Goal: Task Accomplishment & Management: Manage account settings

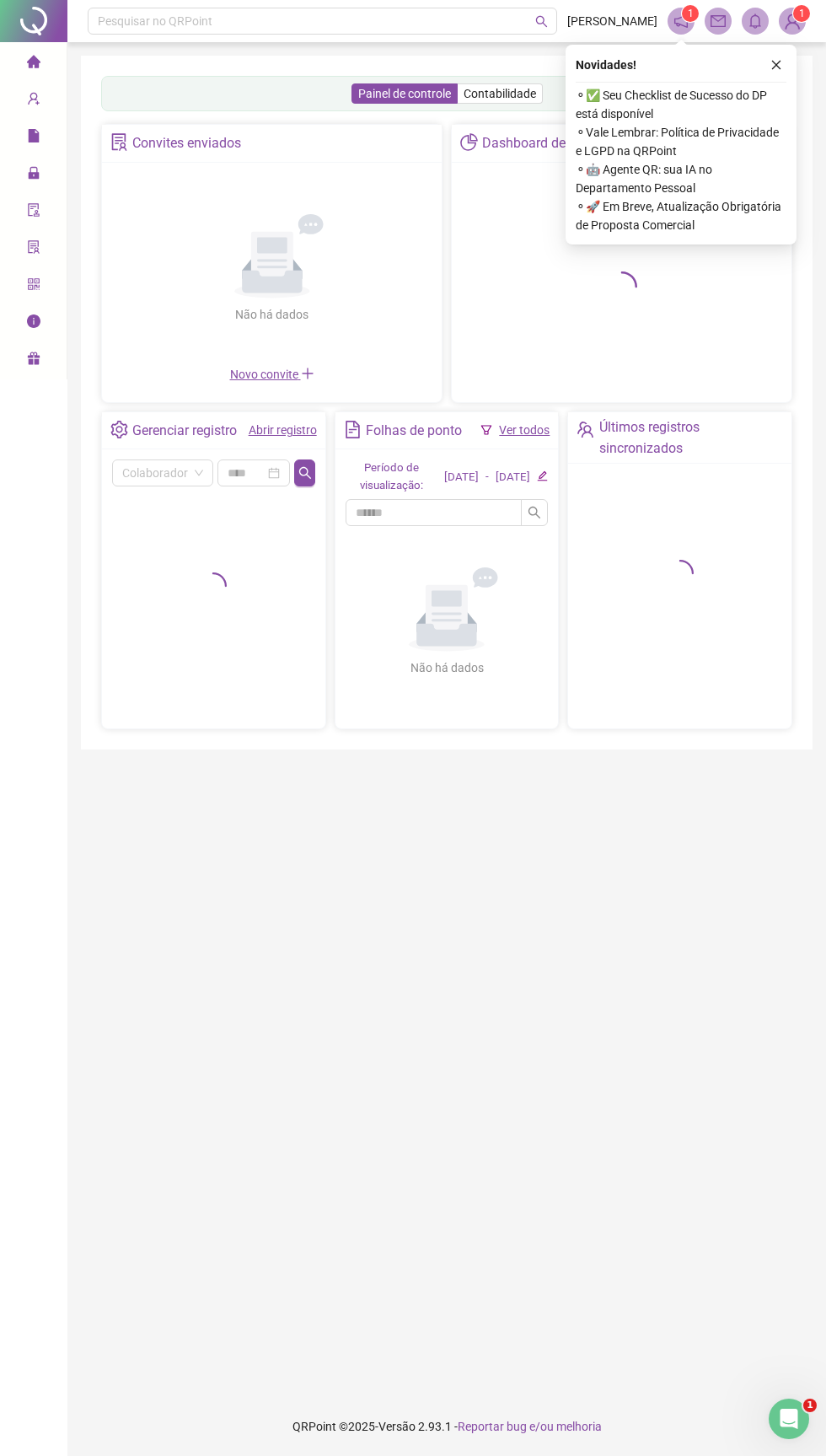
click at [778, 84] on div "⚬ ✅ Seu Checklist de Sucesso do DP está disponível ⚬ Vale Lembrar: Política de …" at bounding box center [681, 158] width 211 height 152
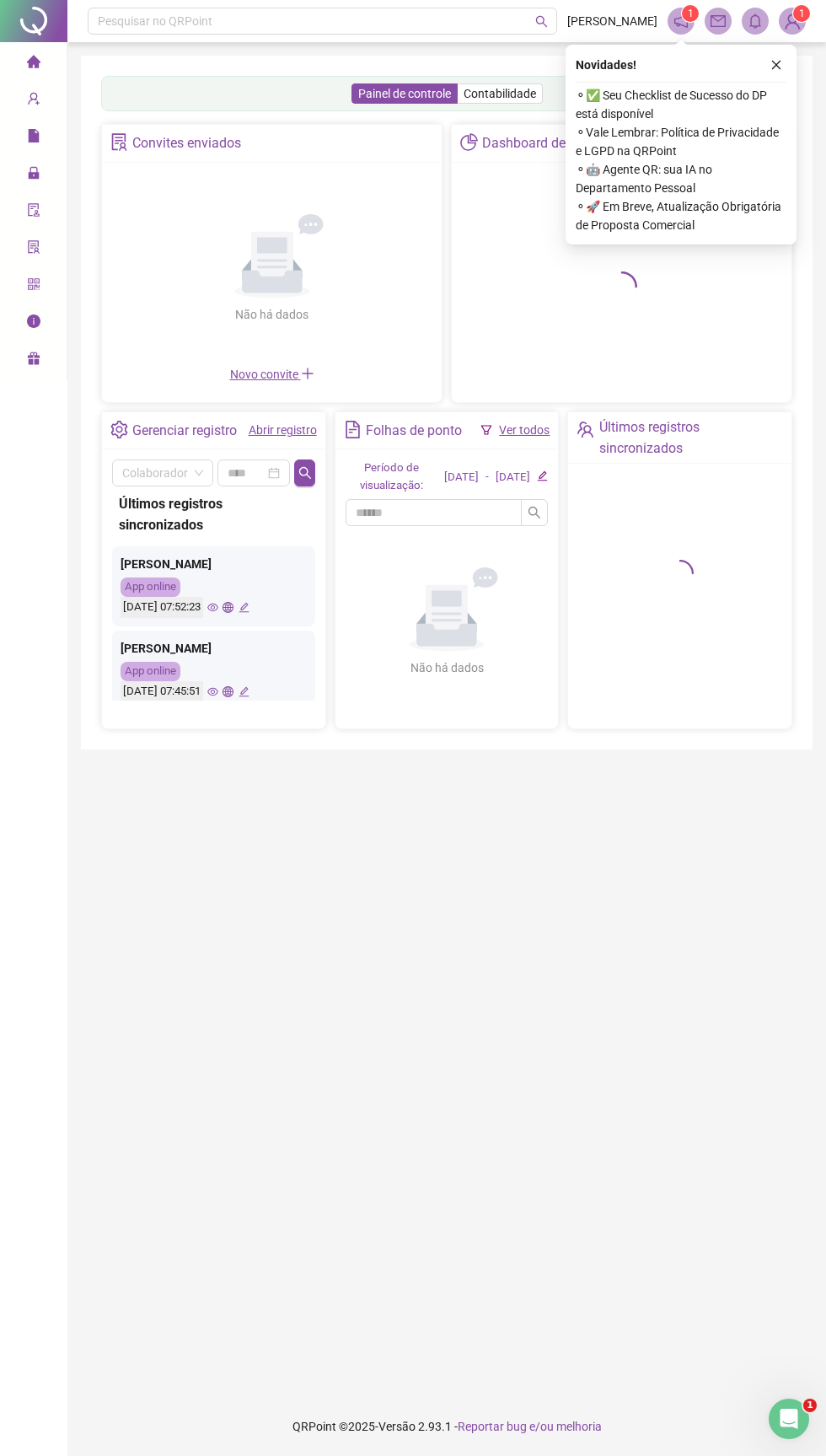
click at [776, 78] on div "Novidades ! ⚬ ✅ Seu Checklist de Sucesso do DP está disponível ⚬ Vale Lembrar: …" at bounding box center [681, 145] width 231 height 200
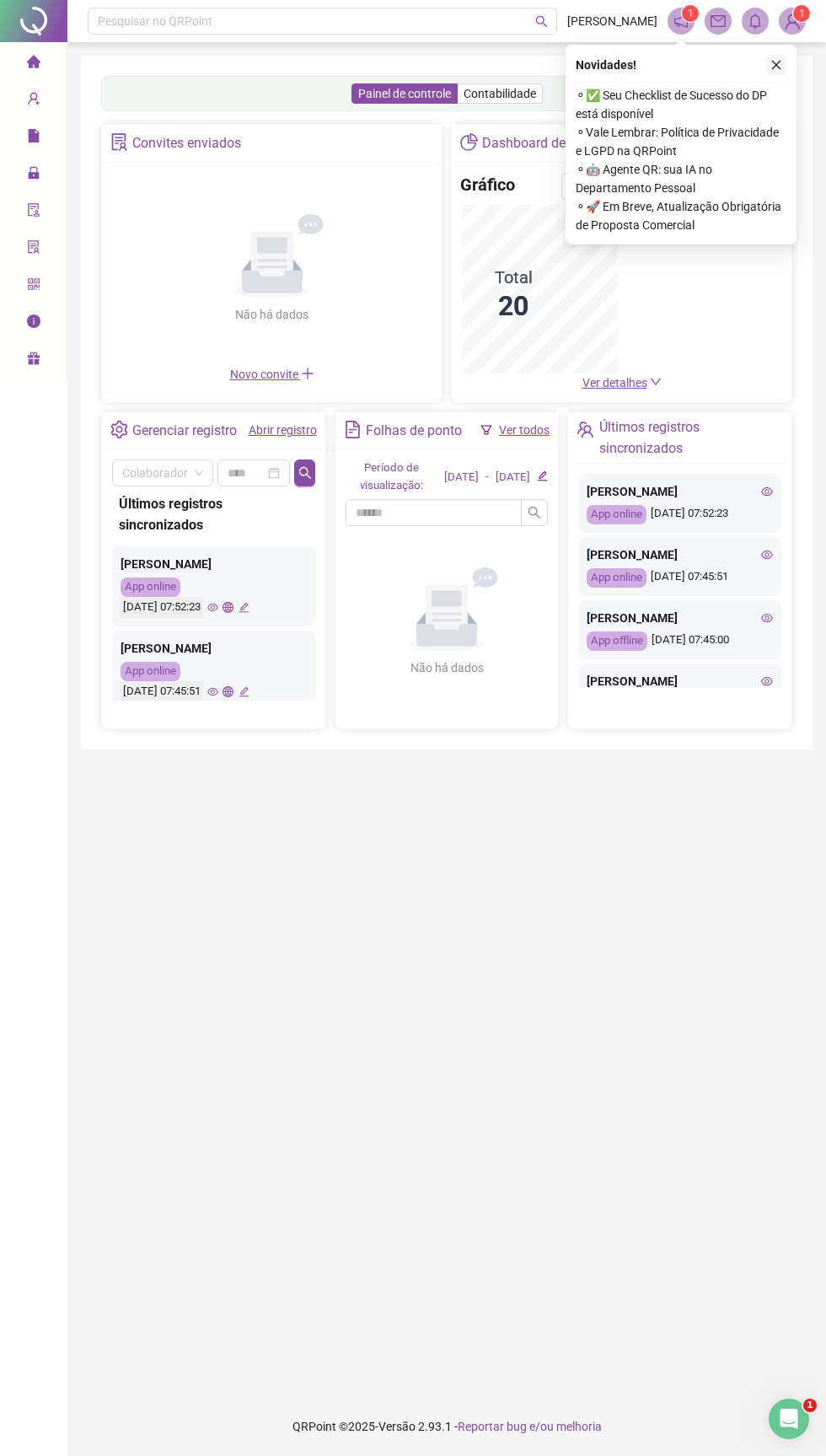
click at [776, 64] on icon "close" at bounding box center [776, 65] width 9 height 9
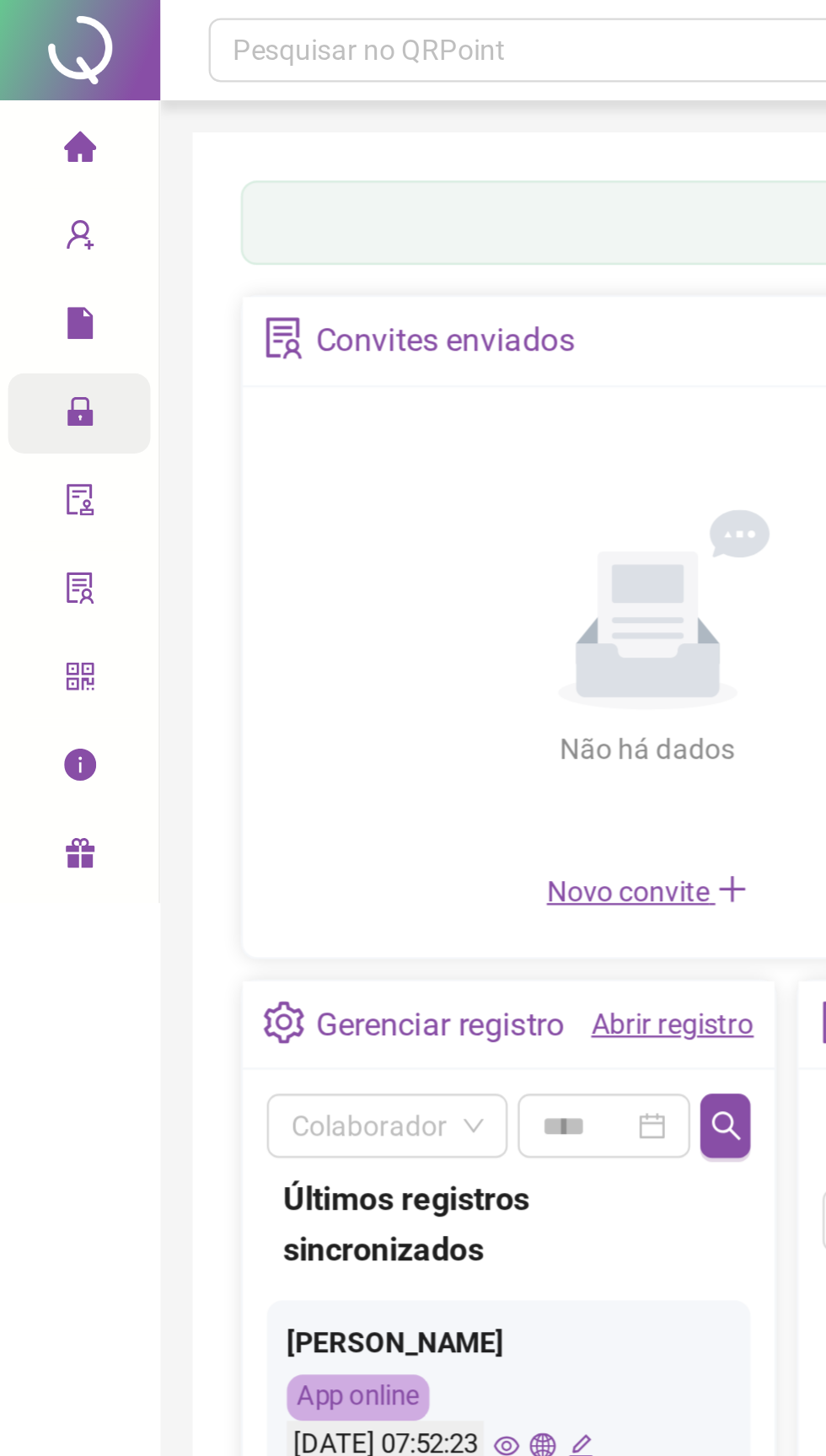
click at [28, 176] on icon "lock" at bounding box center [33, 173] width 11 height 12
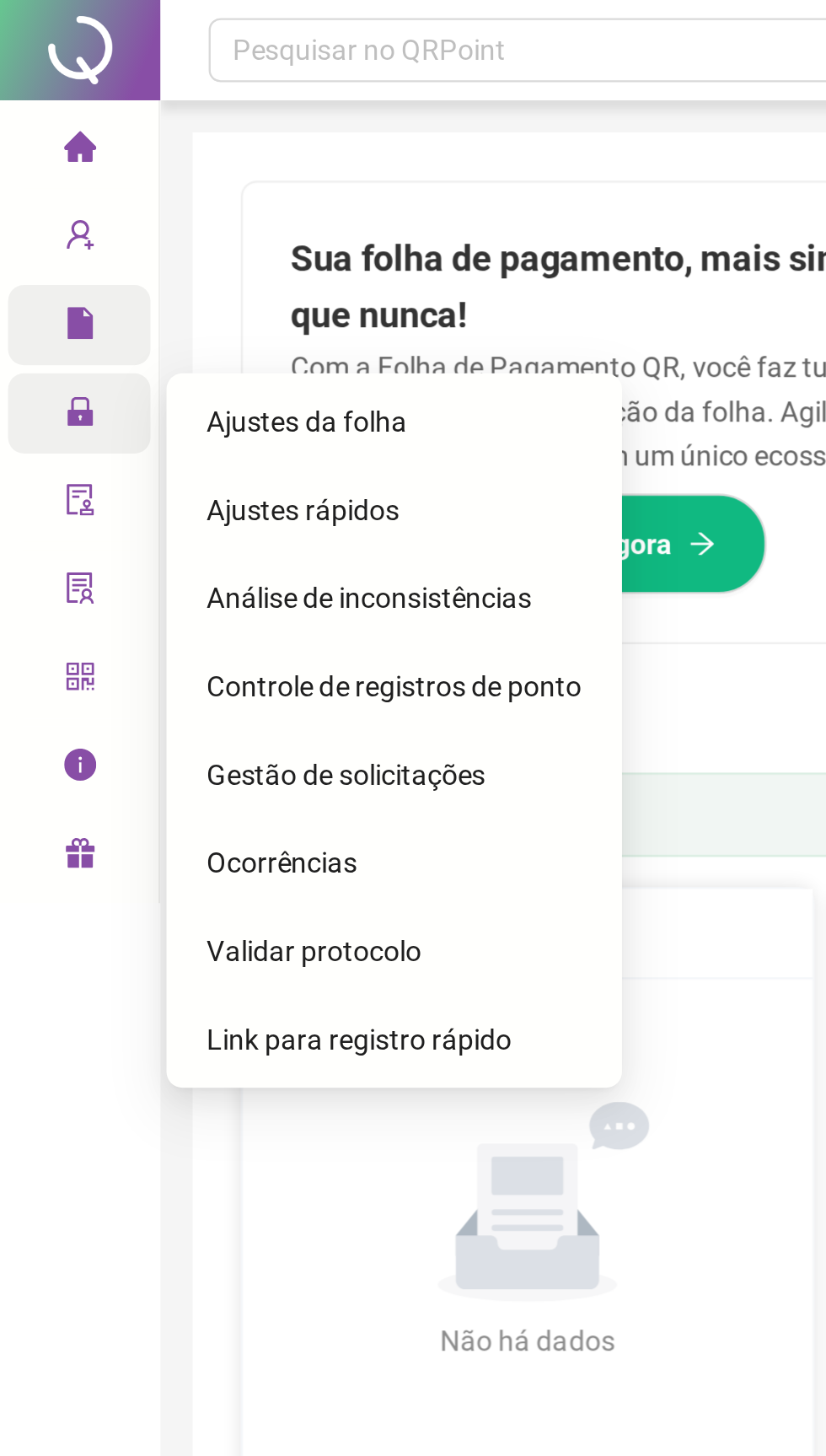
click at [31, 141] on span "file" at bounding box center [33, 138] width 14 height 34
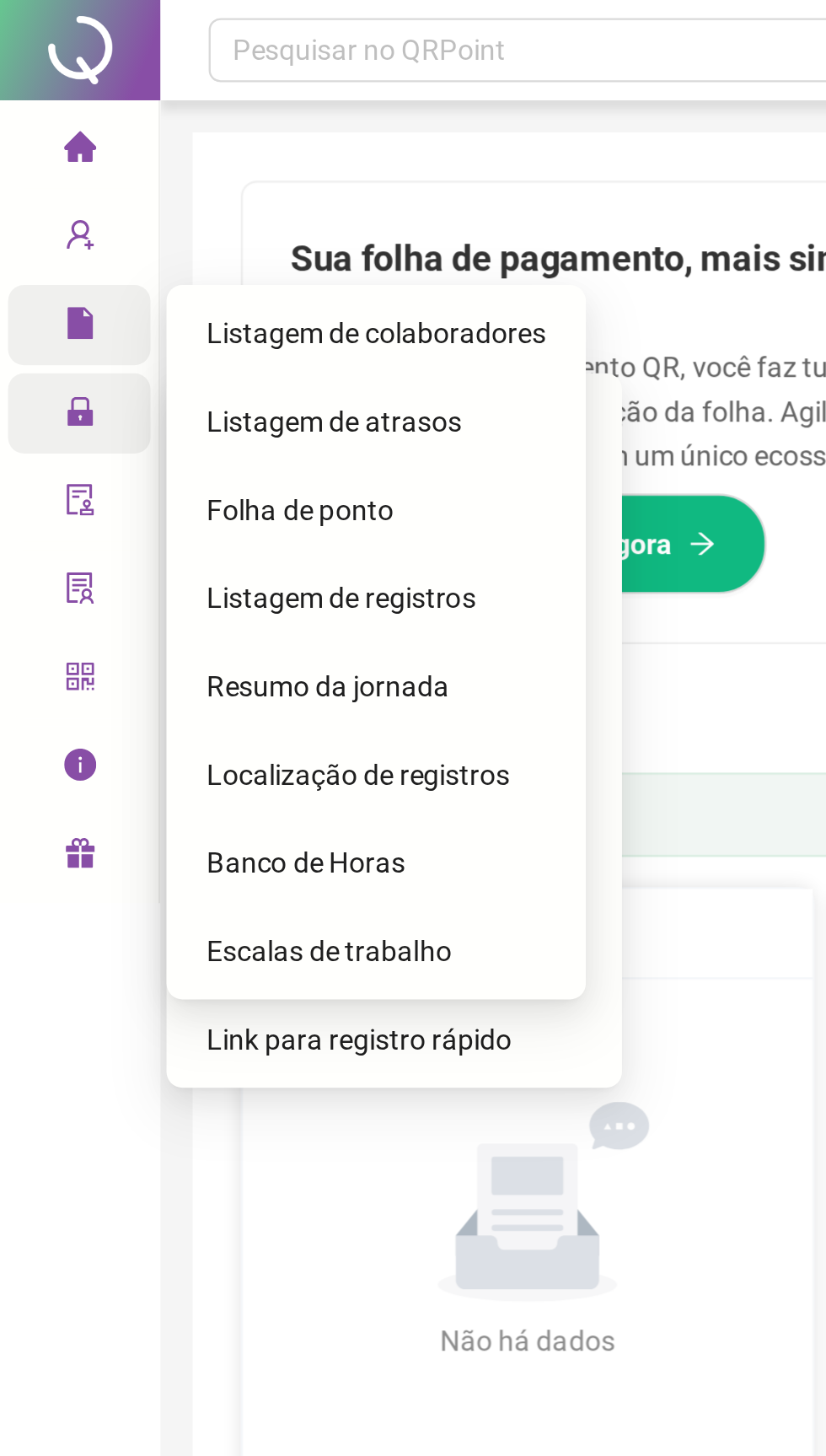
click at [114, 218] on span "Folha de ponto" at bounding box center [126, 214] width 78 height 14
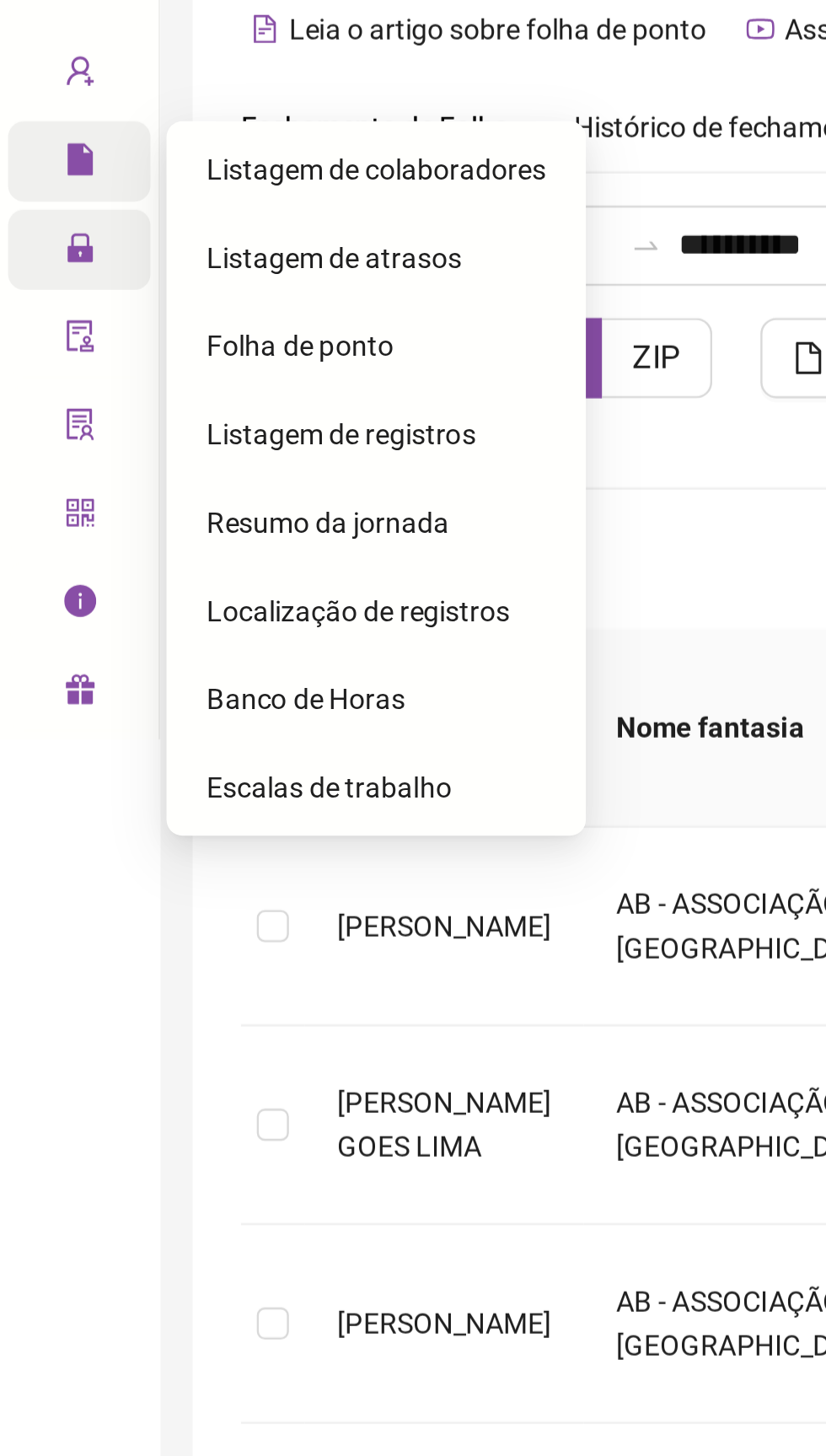
click at [106, 219] on span "Folha de ponto" at bounding box center [126, 214] width 78 height 14
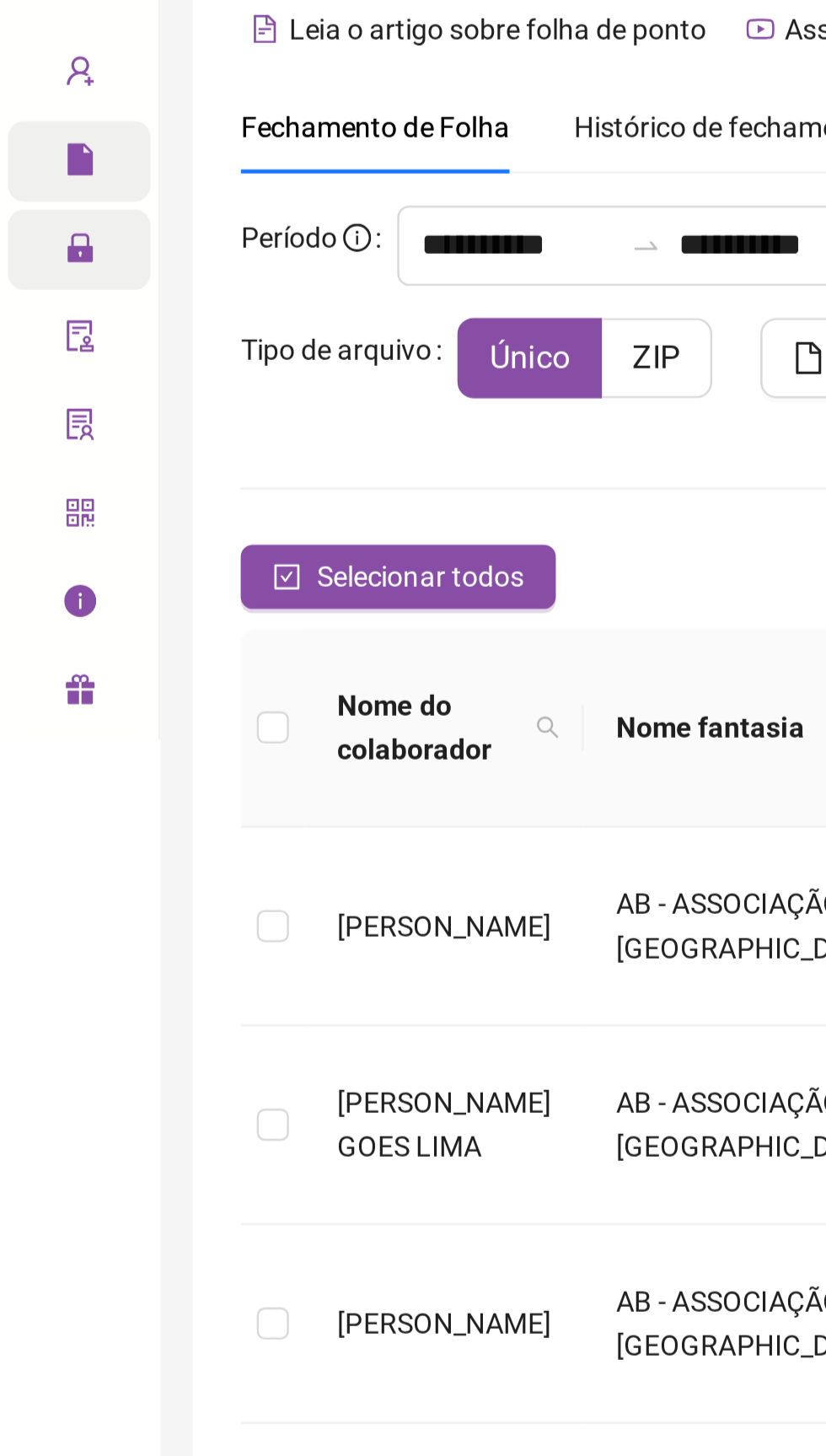
click at [27, 176] on icon "lock" at bounding box center [33, 173] width 14 height 14
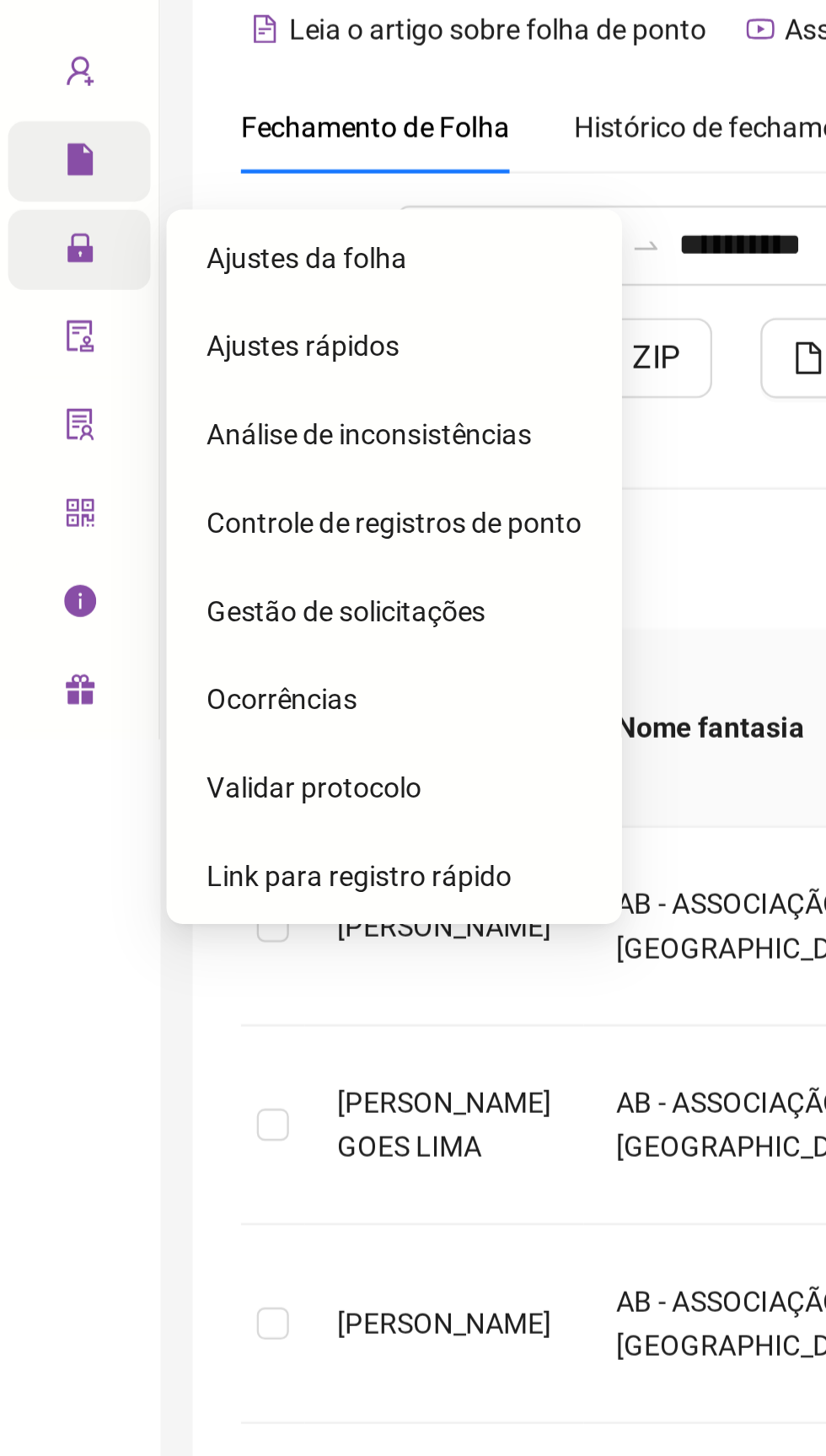
click at [117, 189] on div "Ajustes da folha" at bounding box center [166, 176] width 158 height 34
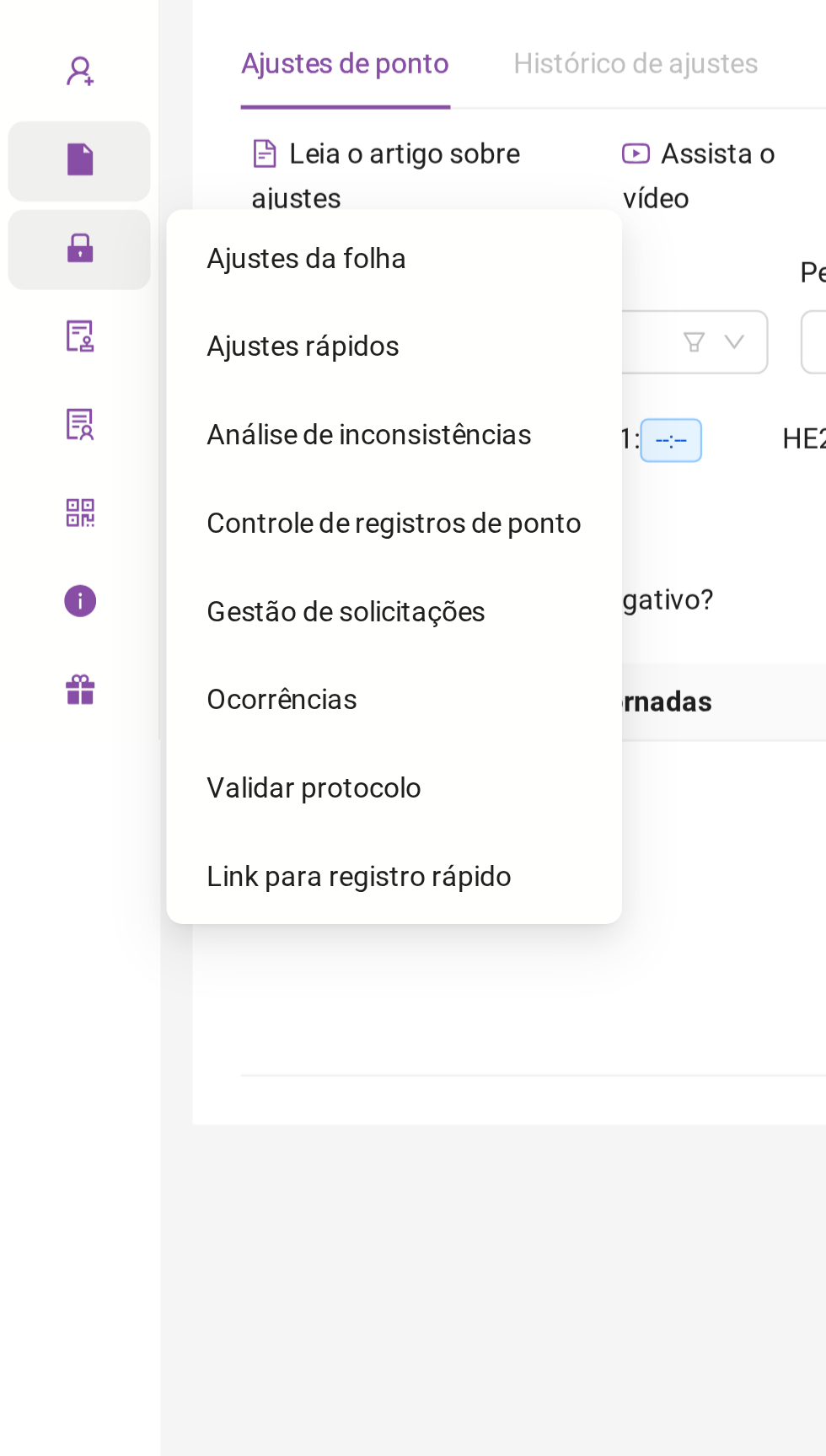
click at [113, 180] on span "Ajustes da folha" at bounding box center [129, 176] width 84 height 14
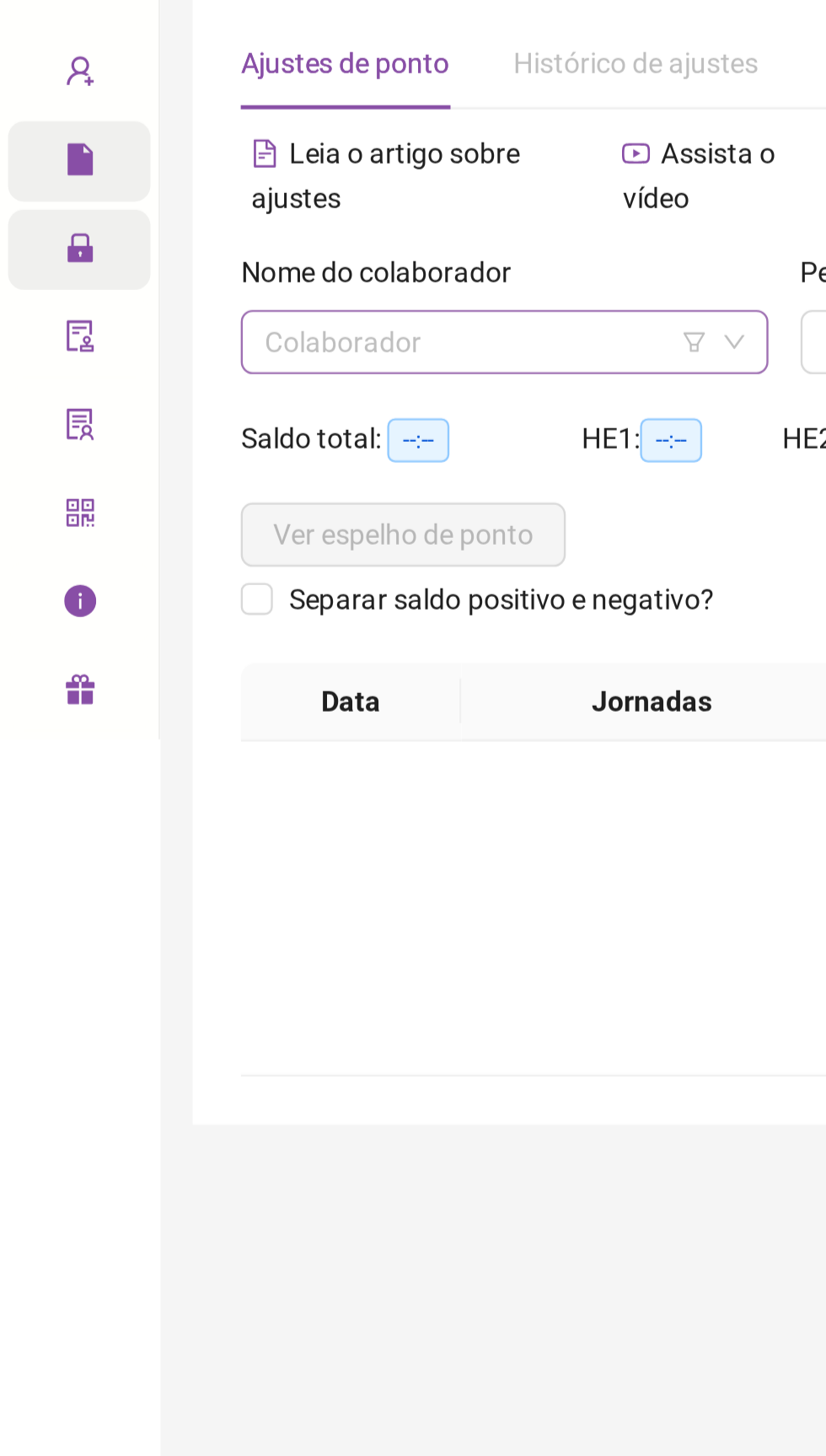
click at [134, 210] on input "search" at bounding box center [204, 213] width 186 height 26
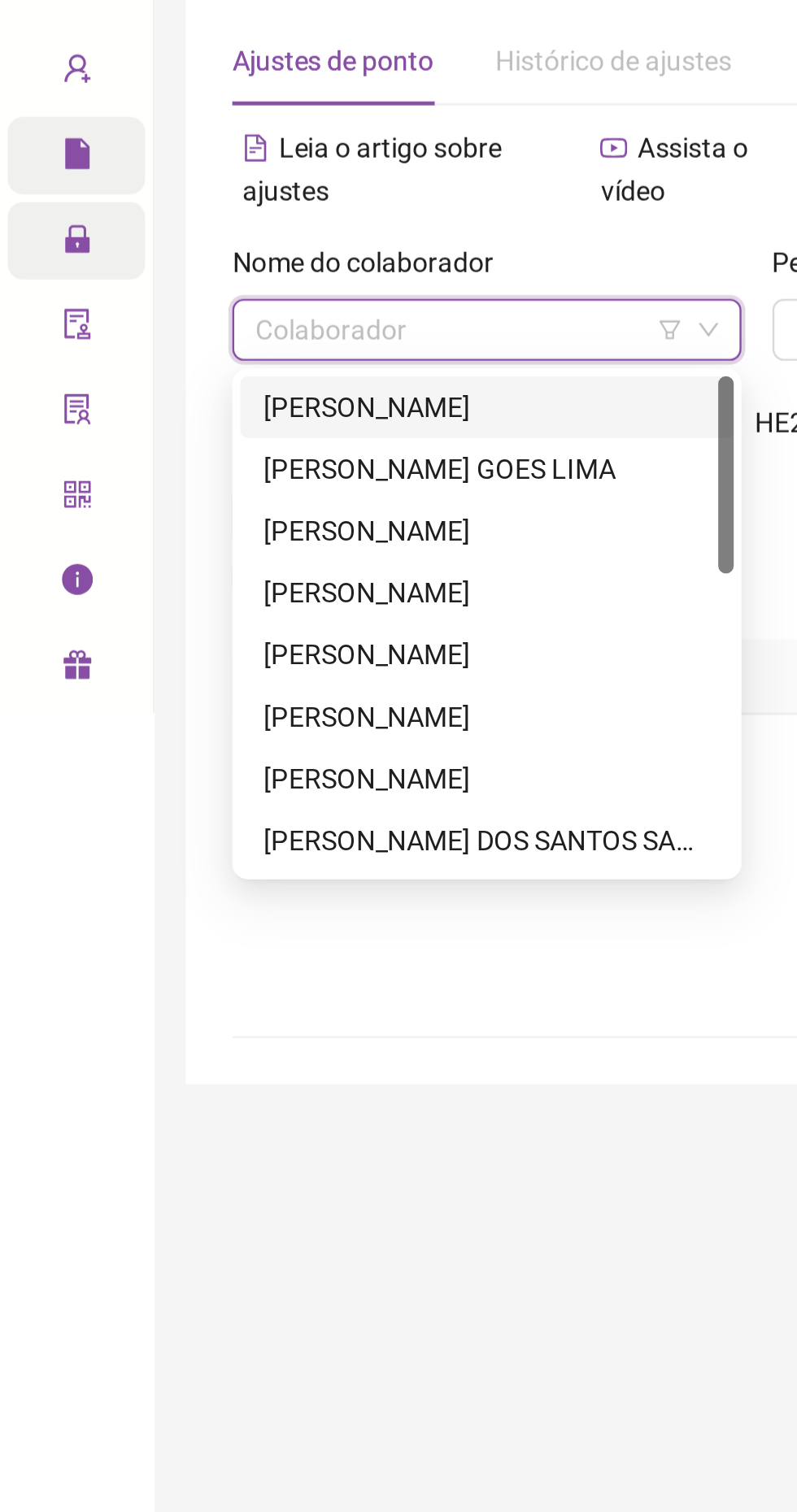
click at [148, 230] on div "[PERSON_NAME]" at bounding box center [205, 237] width 188 height 18
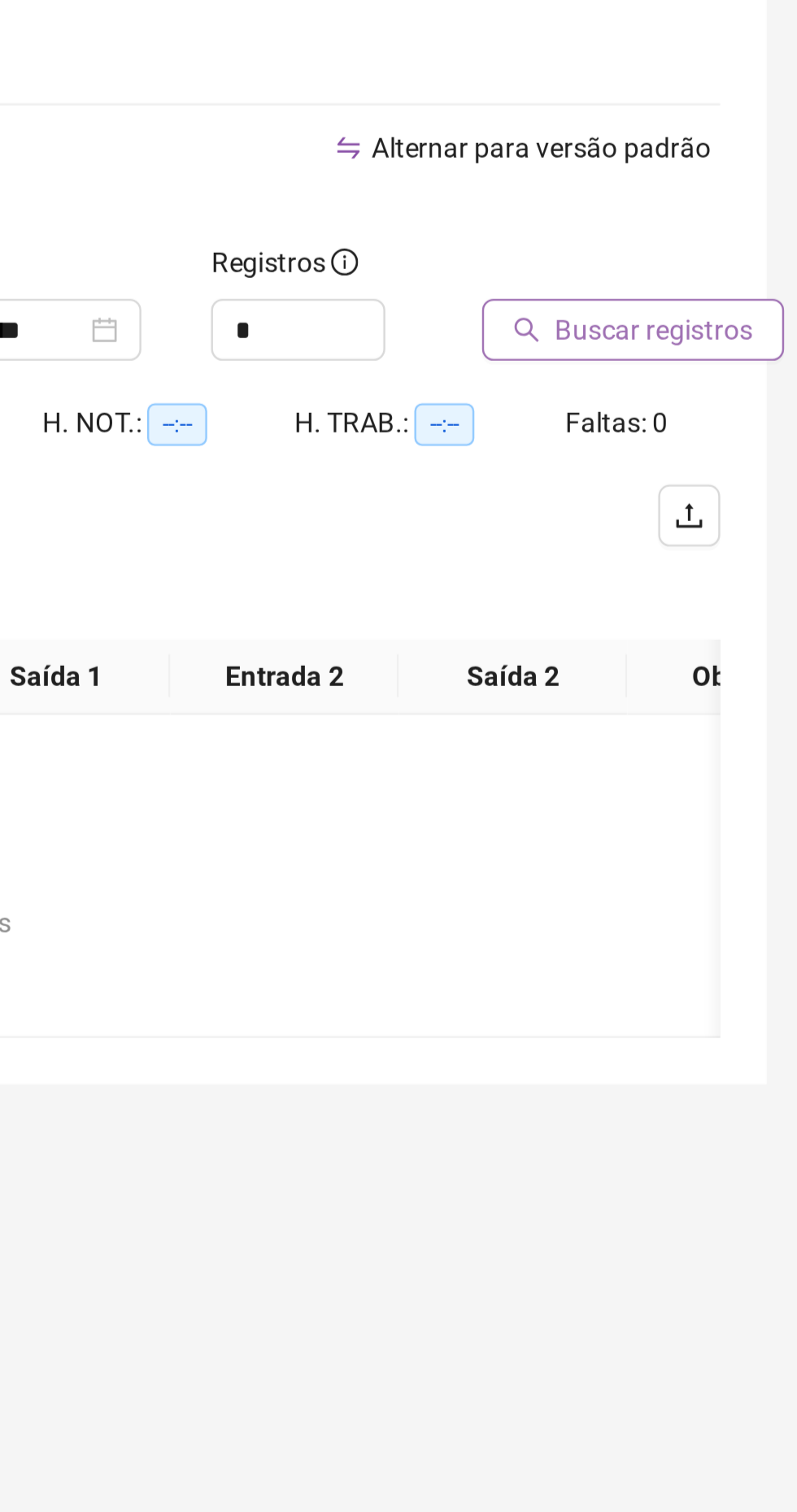
click at [714, 203] on span "Buscar registros" at bounding box center [737, 204] width 83 height 18
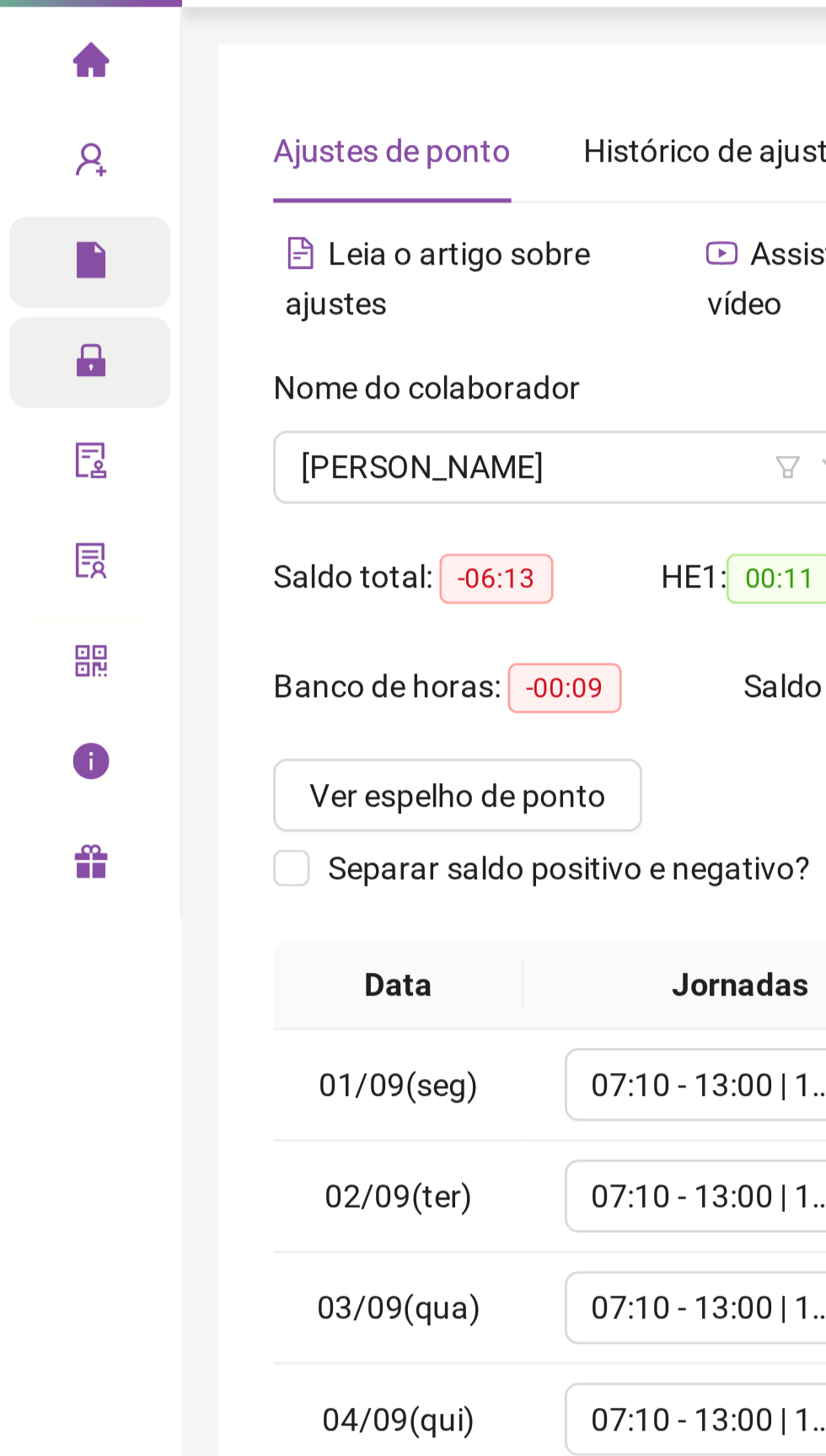
click at [33, 177] on icon "lock" at bounding box center [33, 173] width 11 height 12
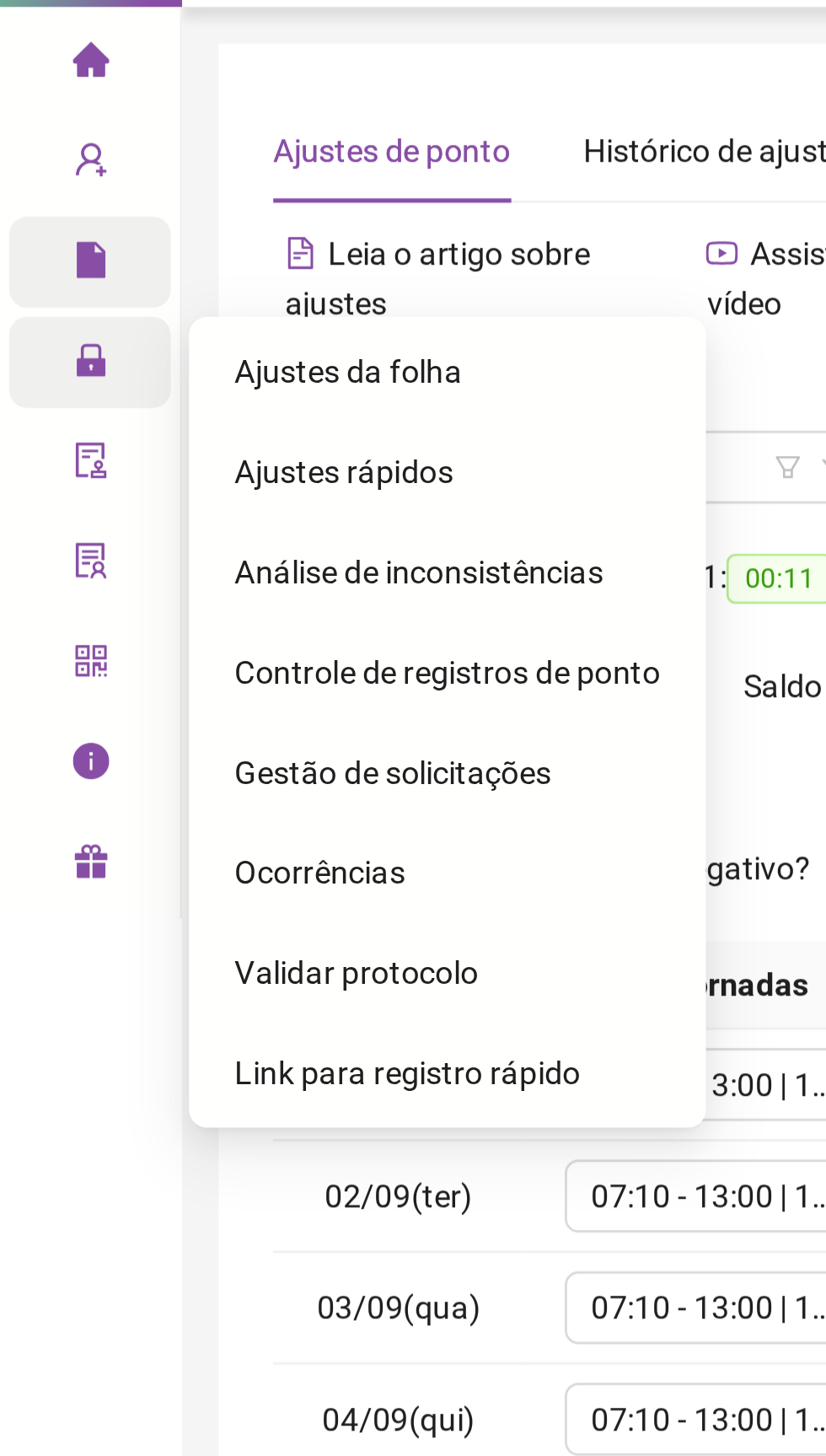
click at [118, 330] on span "Gestão de solicitações" at bounding box center [146, 325] width 117 height 14
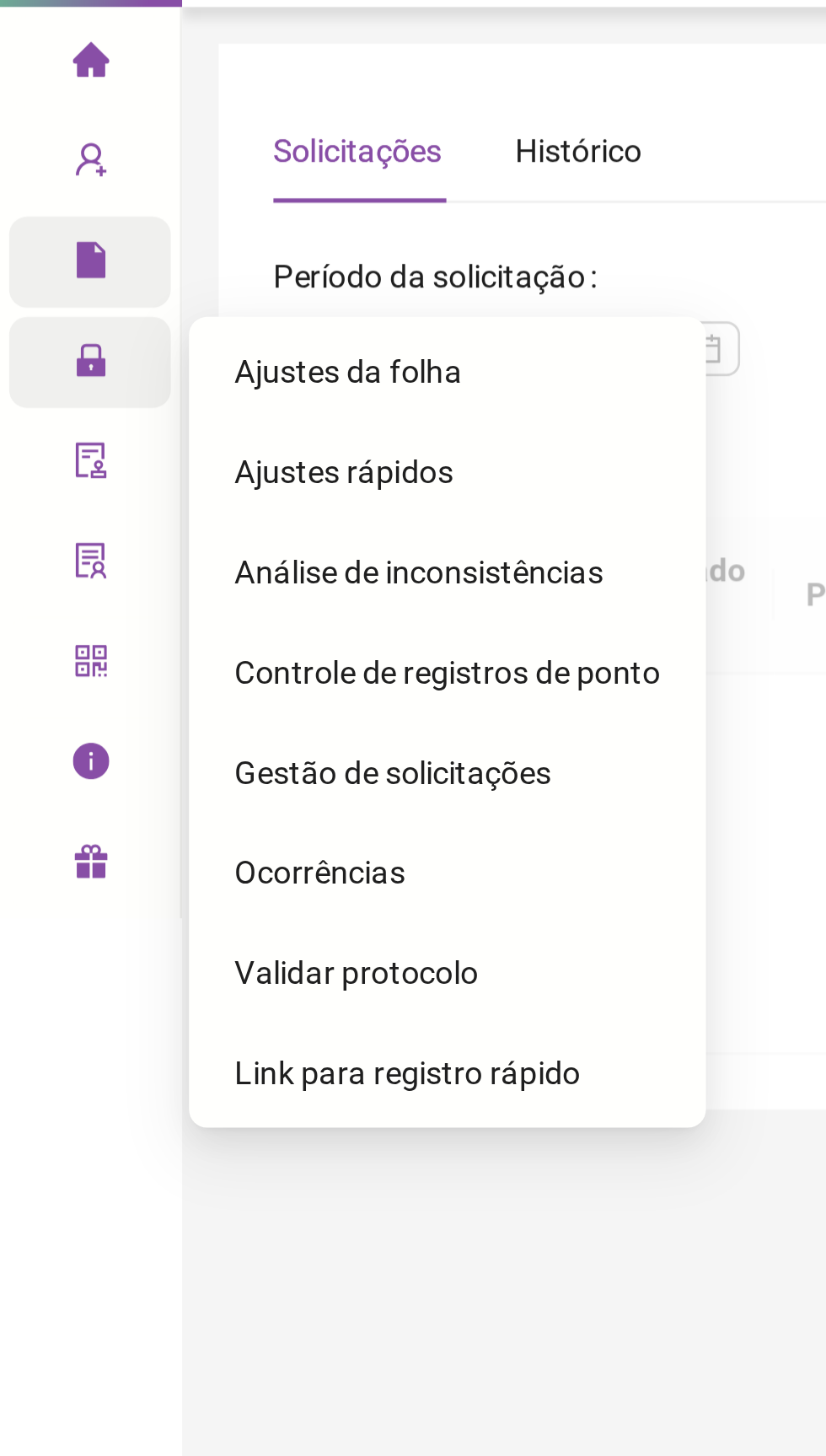
click at [115, 330] on span "Gestão de solicitações" at bounding box center [146, 325] width 117 height 14
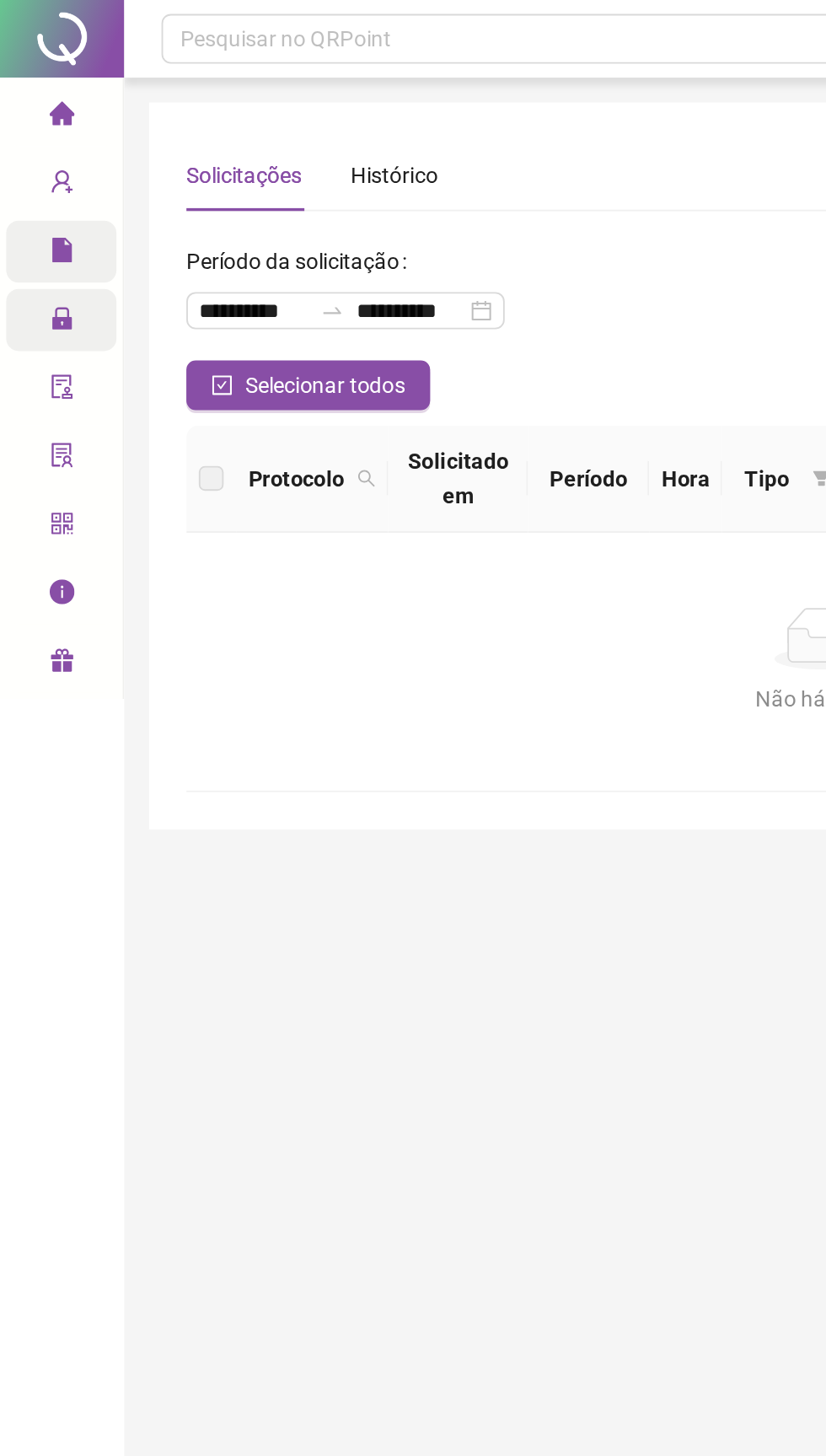
click at [26, 67] on li "Página inicial" at bounding box center [33, 62] width 60 height 34
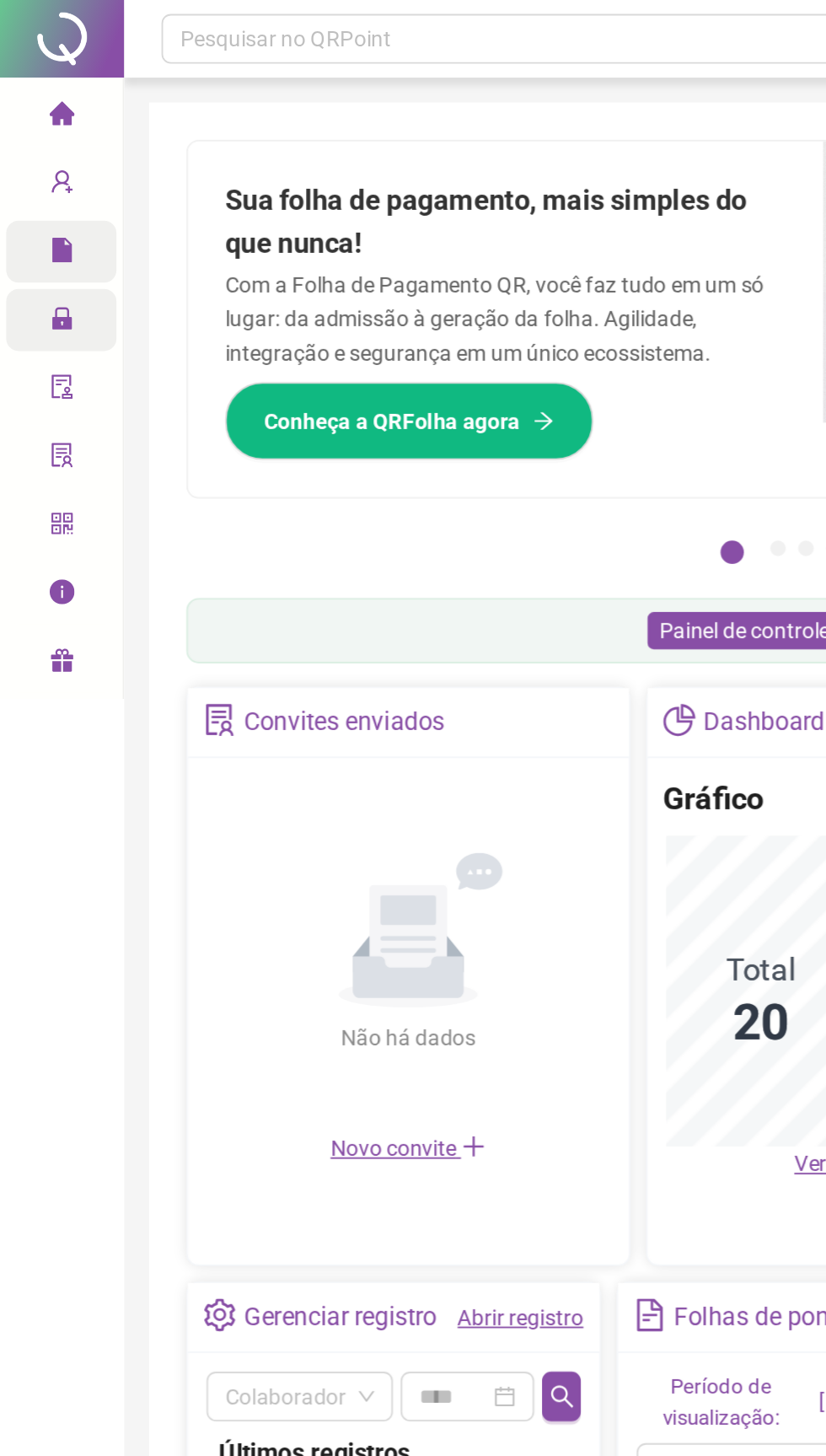
click at [27, 139] on icon "file" at bounding box center [33, 135] width 14 height 14
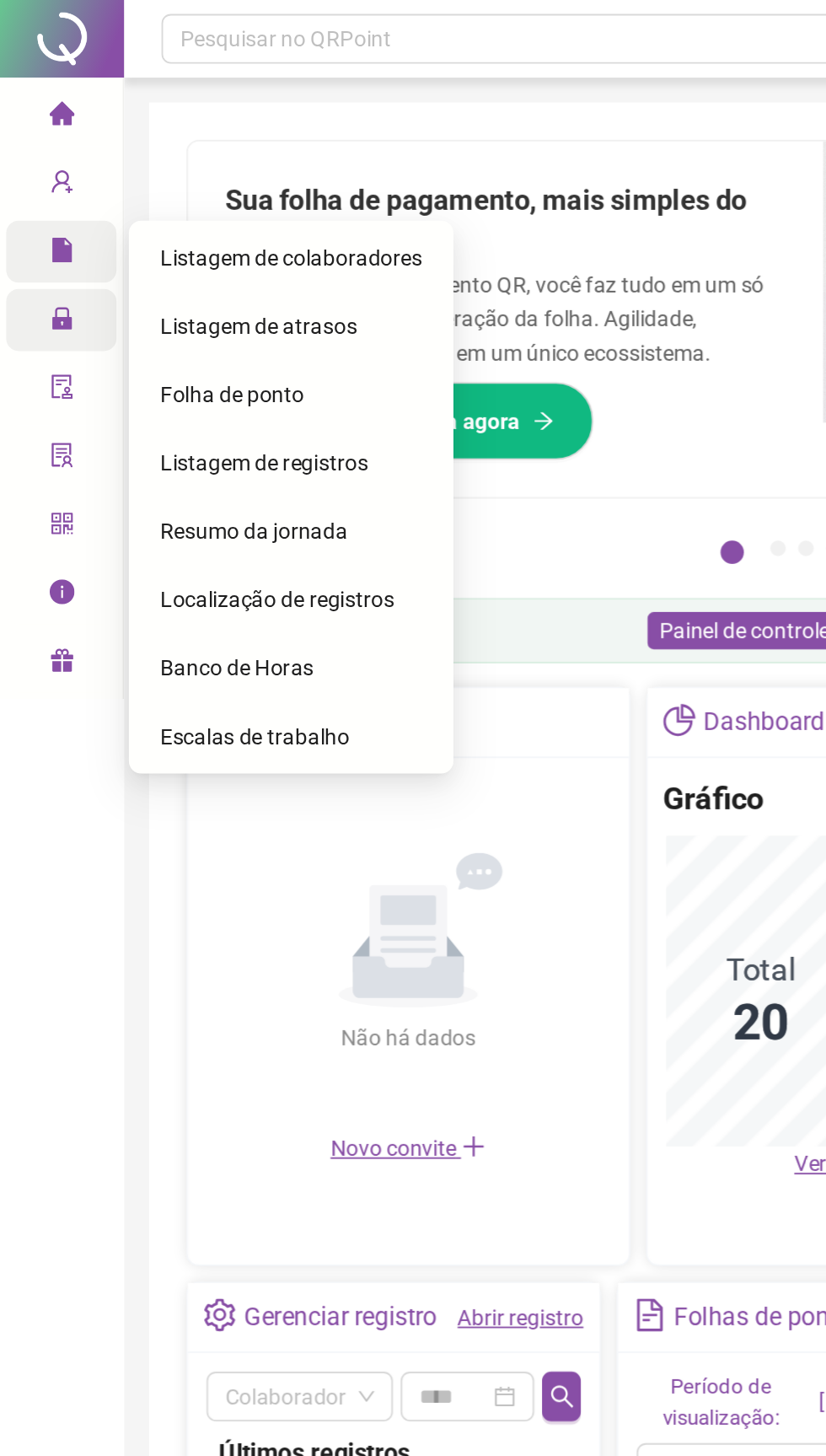
click at [26, 180] on div "Administração" at bounding box center [33, 174] width 60 height 34
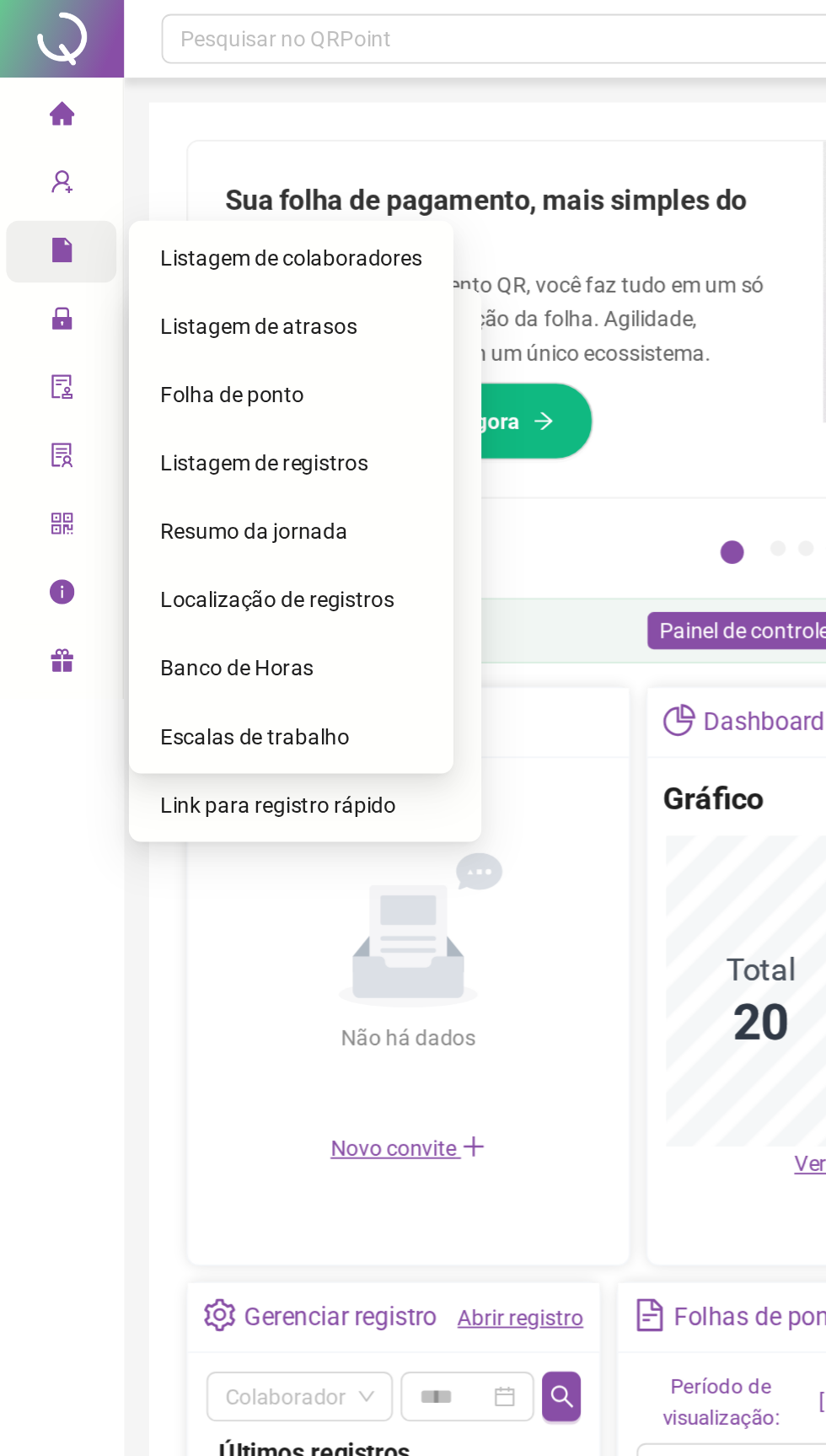
click at [26, 64] on li "Página inicial" at bounding box center [33, 62] width 60 height 34
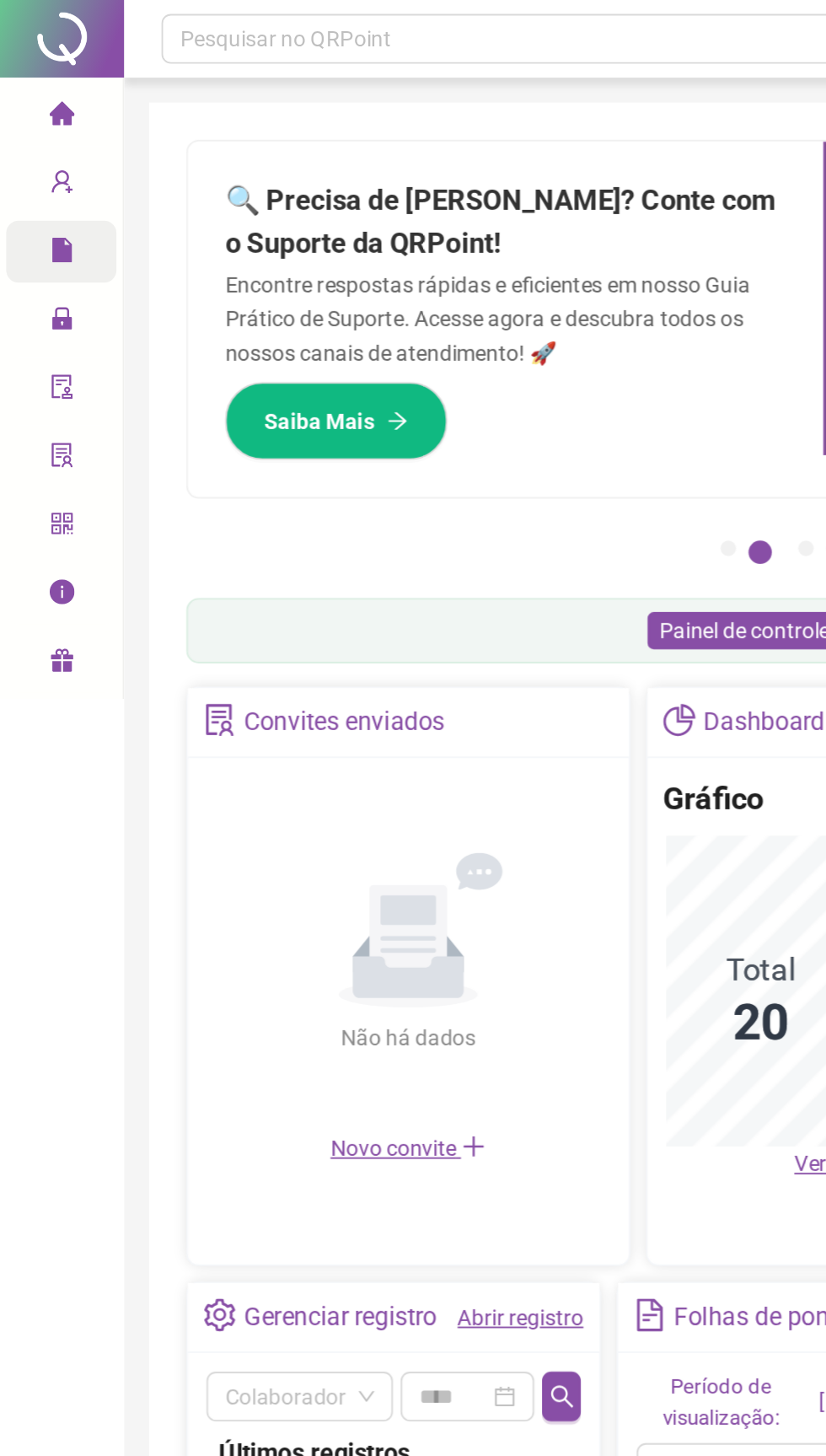
click at [27, 189] on span "lock" at bounding box center [33, 175] width 14 height 34
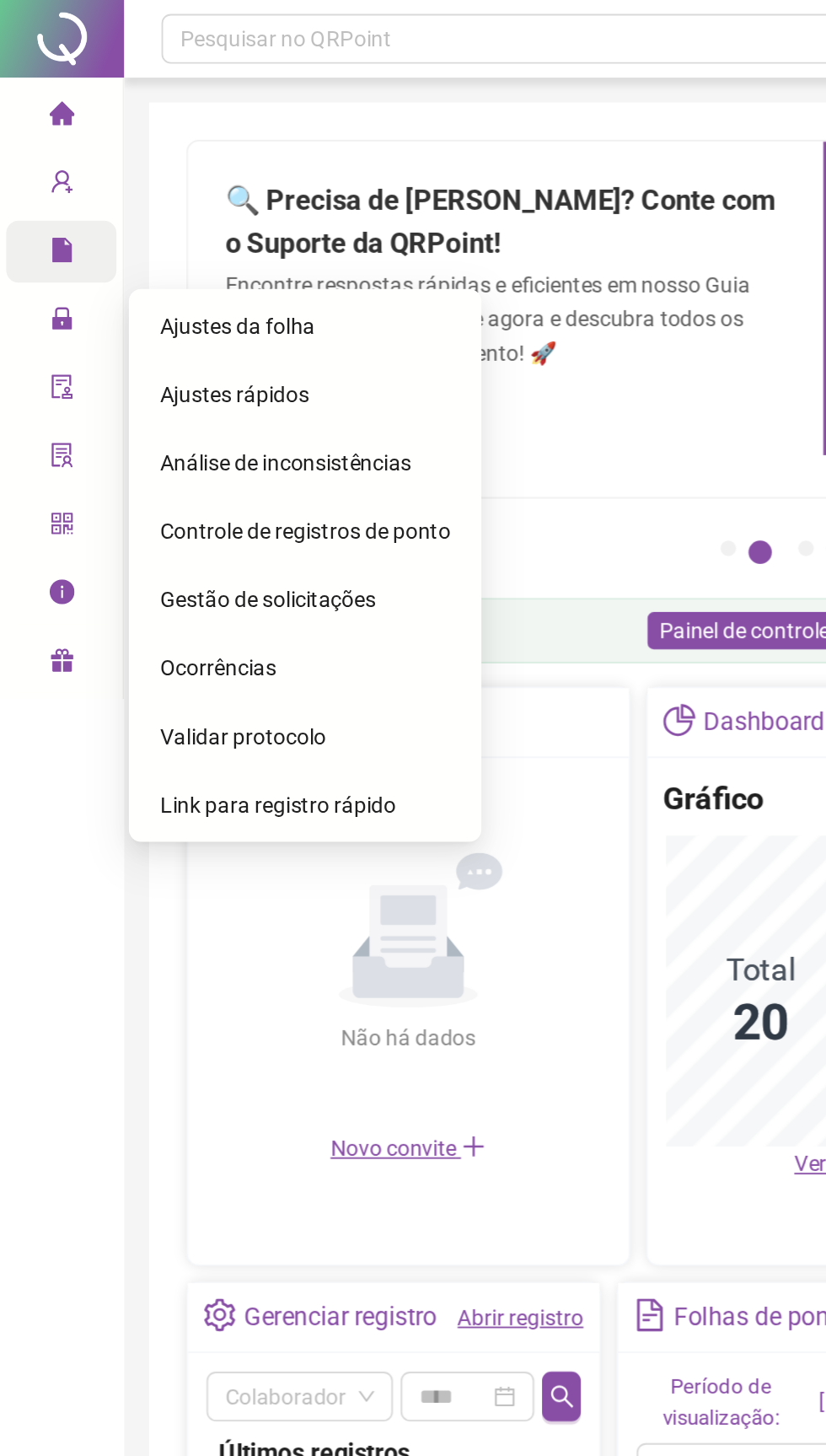
click at [120, 334] on div "Gestão de solicitações" at bounding box center [166, 325] width 158 height 34
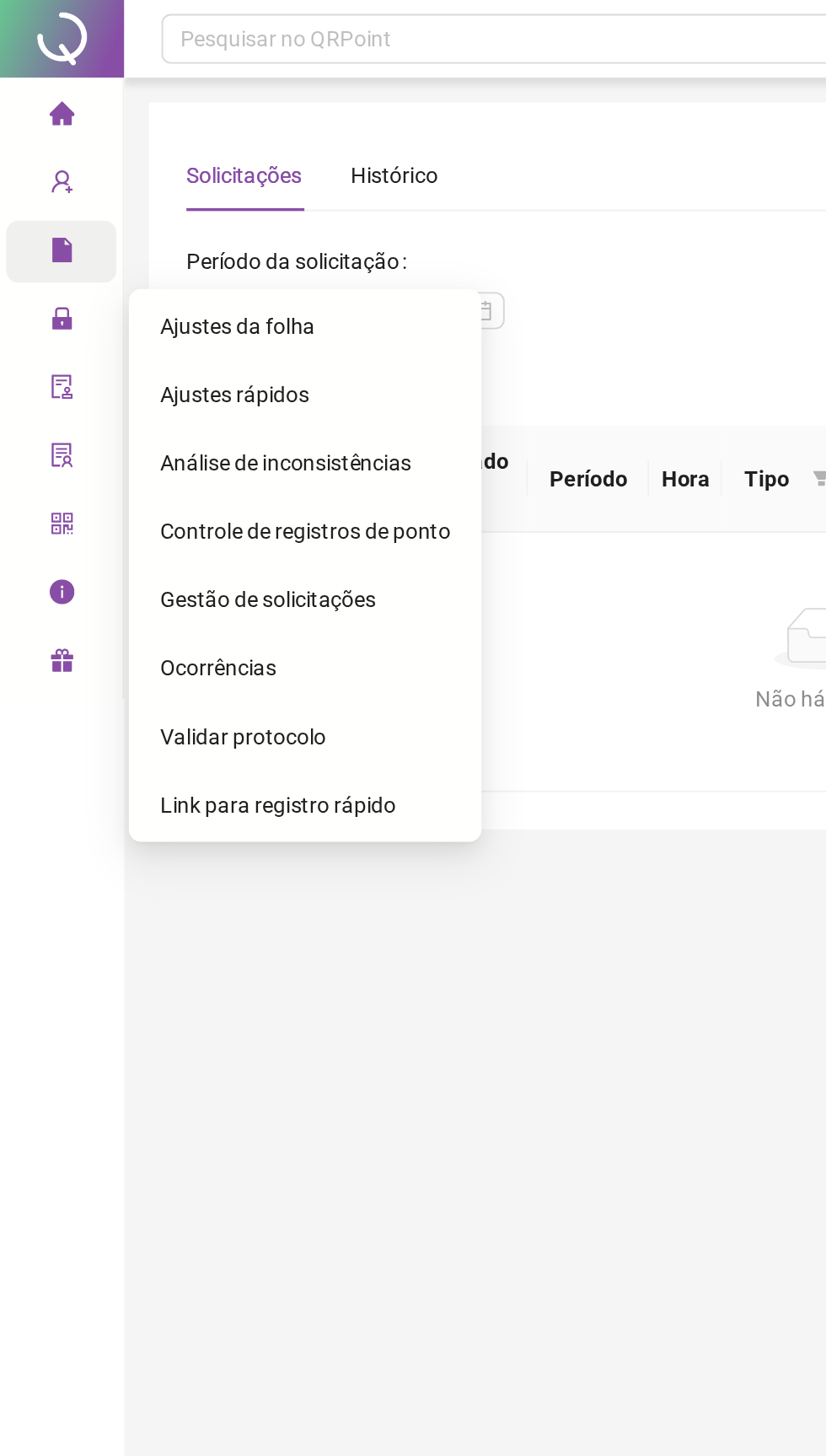
click at [107, 330] on span "Gestão de solicitações" at bounding box center [146, 325] width 117 height 14
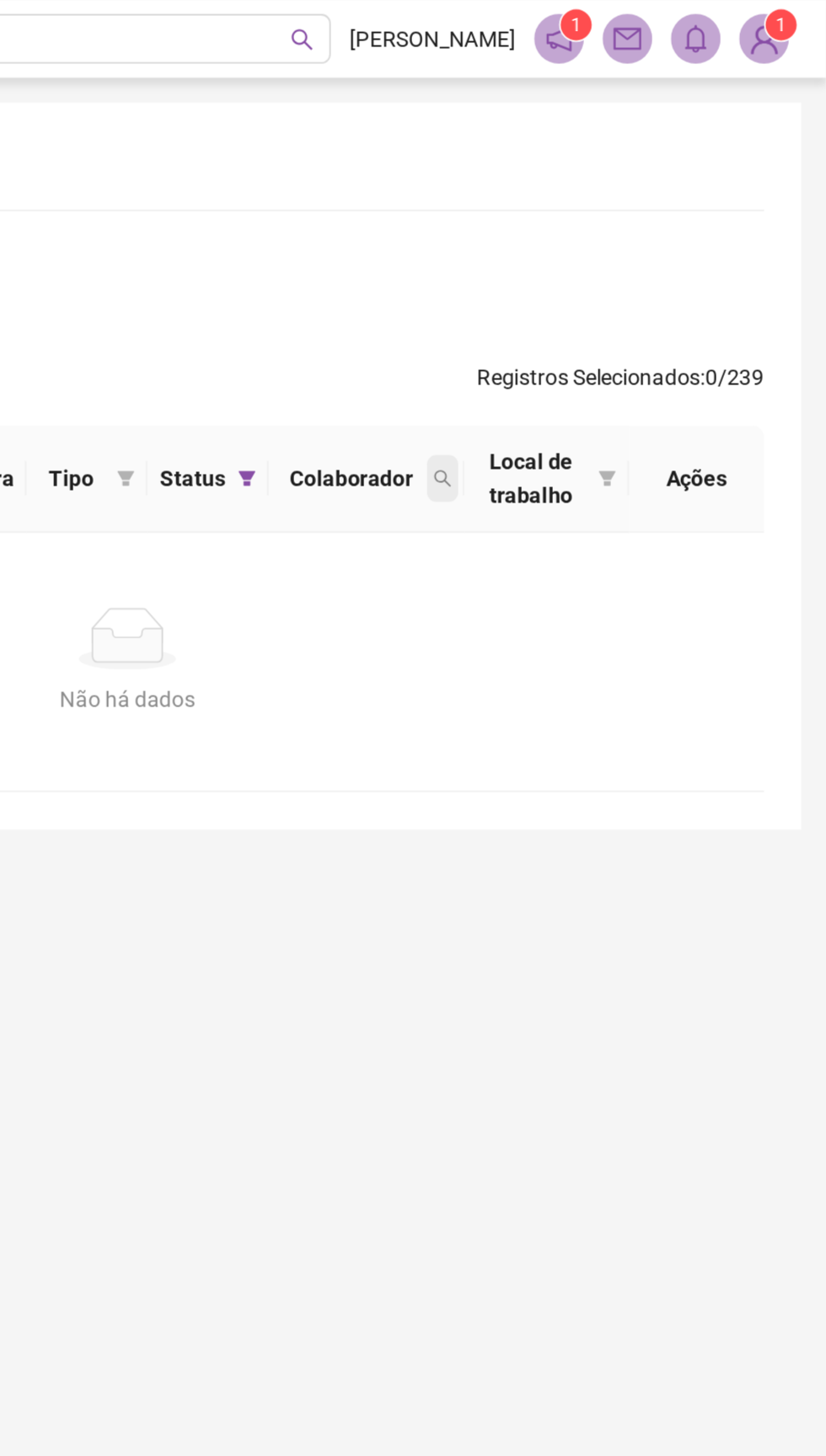
click at [615, 260] on icon "search" at bounding box center [618, 259] width 10 height 10
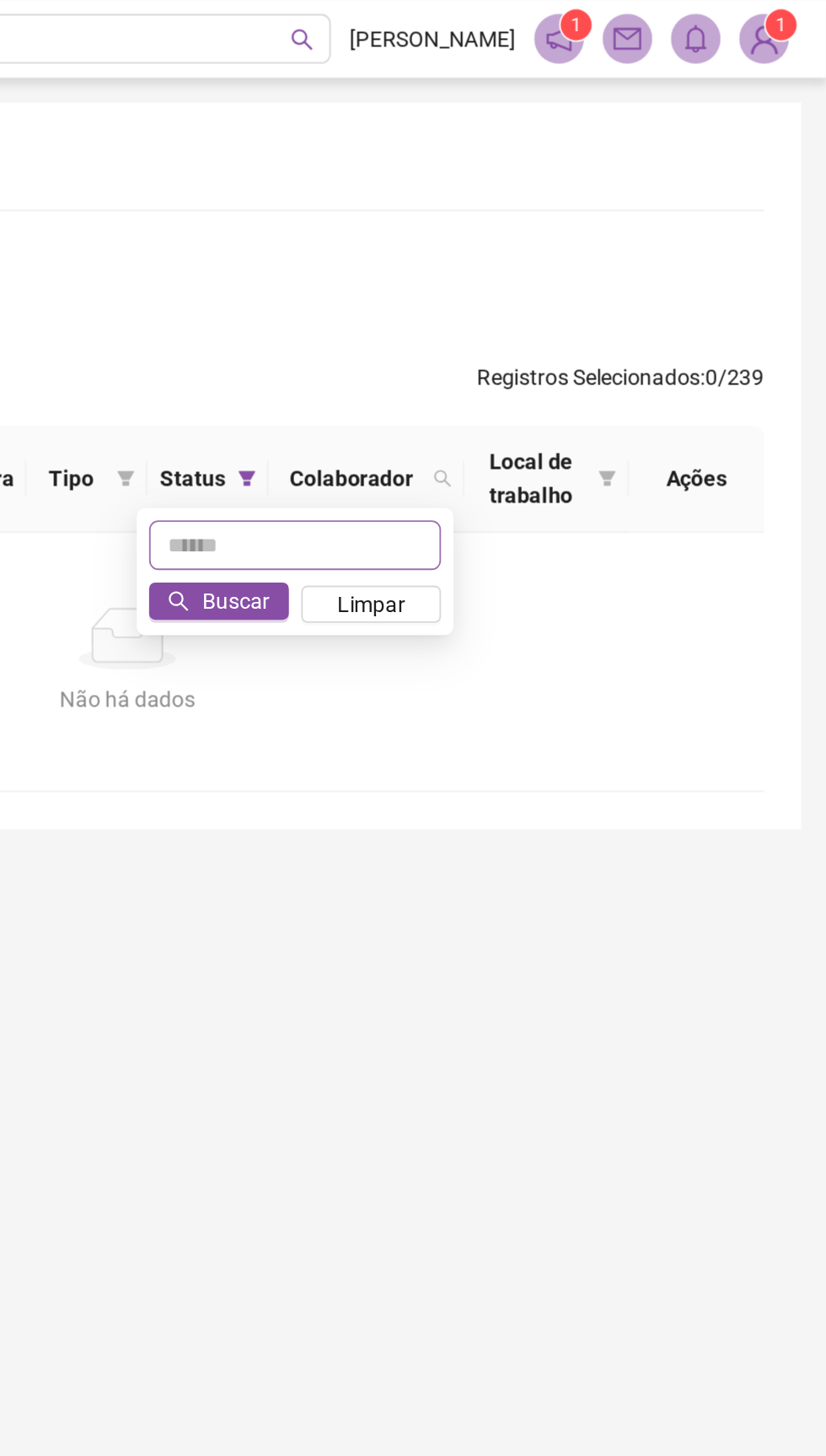
click at [514, 300] on input "text" at bounding box center [538, 296] width 159 height 27
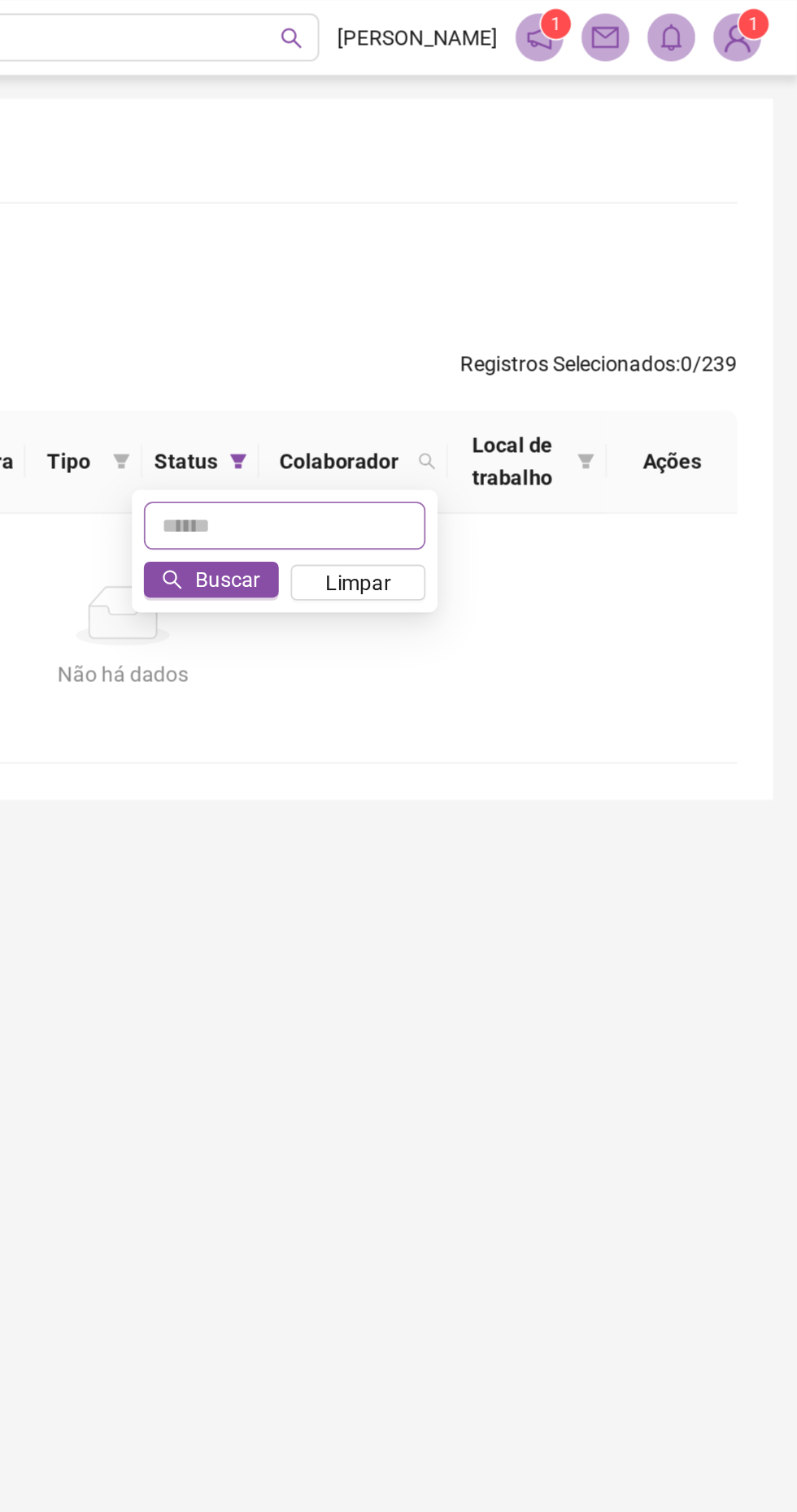
click at [476, 281] on input "text" at bounding box center [519, 285] width 153 height 26
type input "*****"
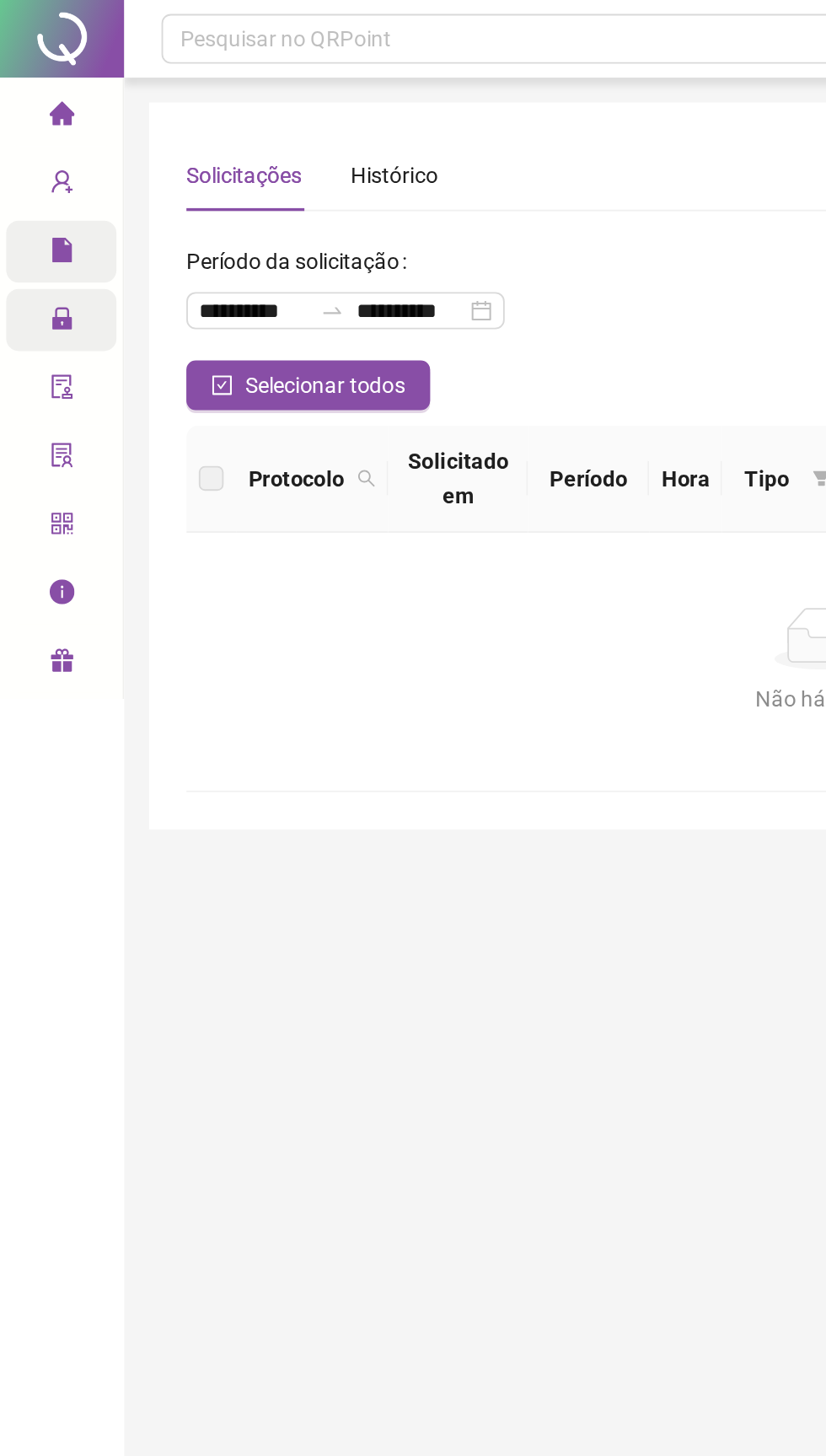
click at [26, 180] on div "Administração" at bounding box center [33, 174] width 60 height 34
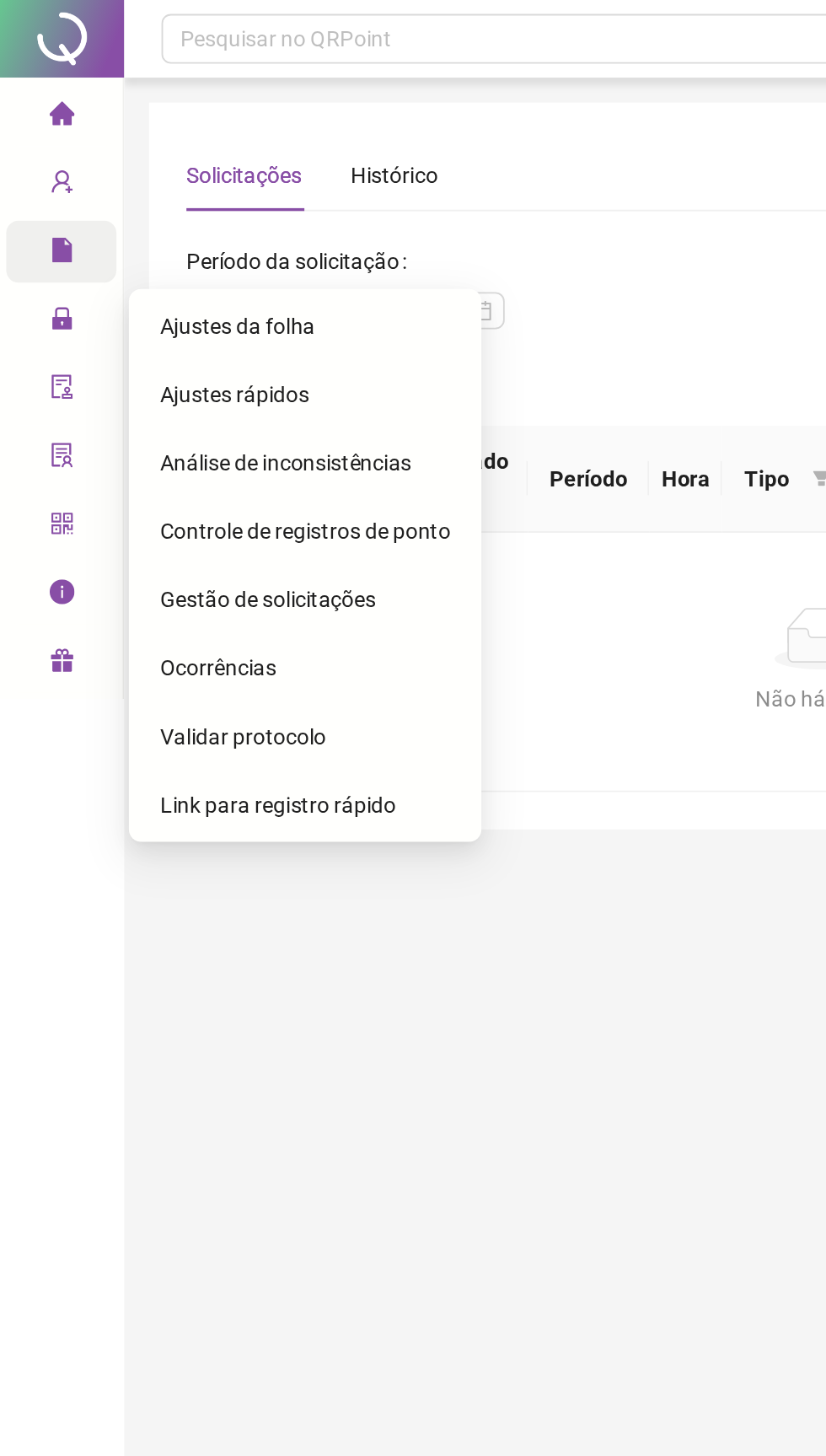
click at [26, 140] on div "Relatórios" at bounding box center [33, 136] width 60 height 34
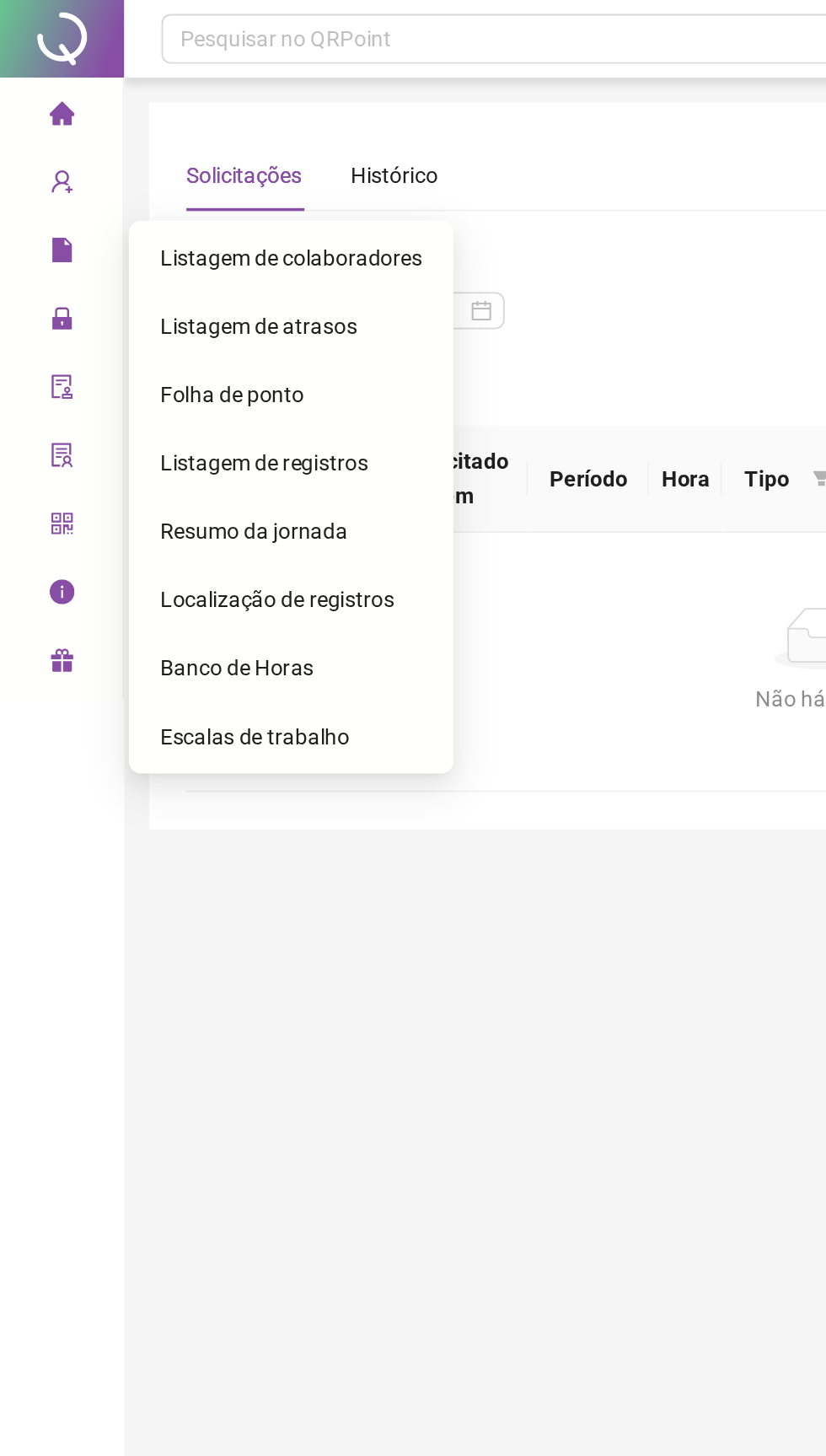
click at [26, 64] on li "Página inicial" at bounding box center [33, 62] width 60 height 34
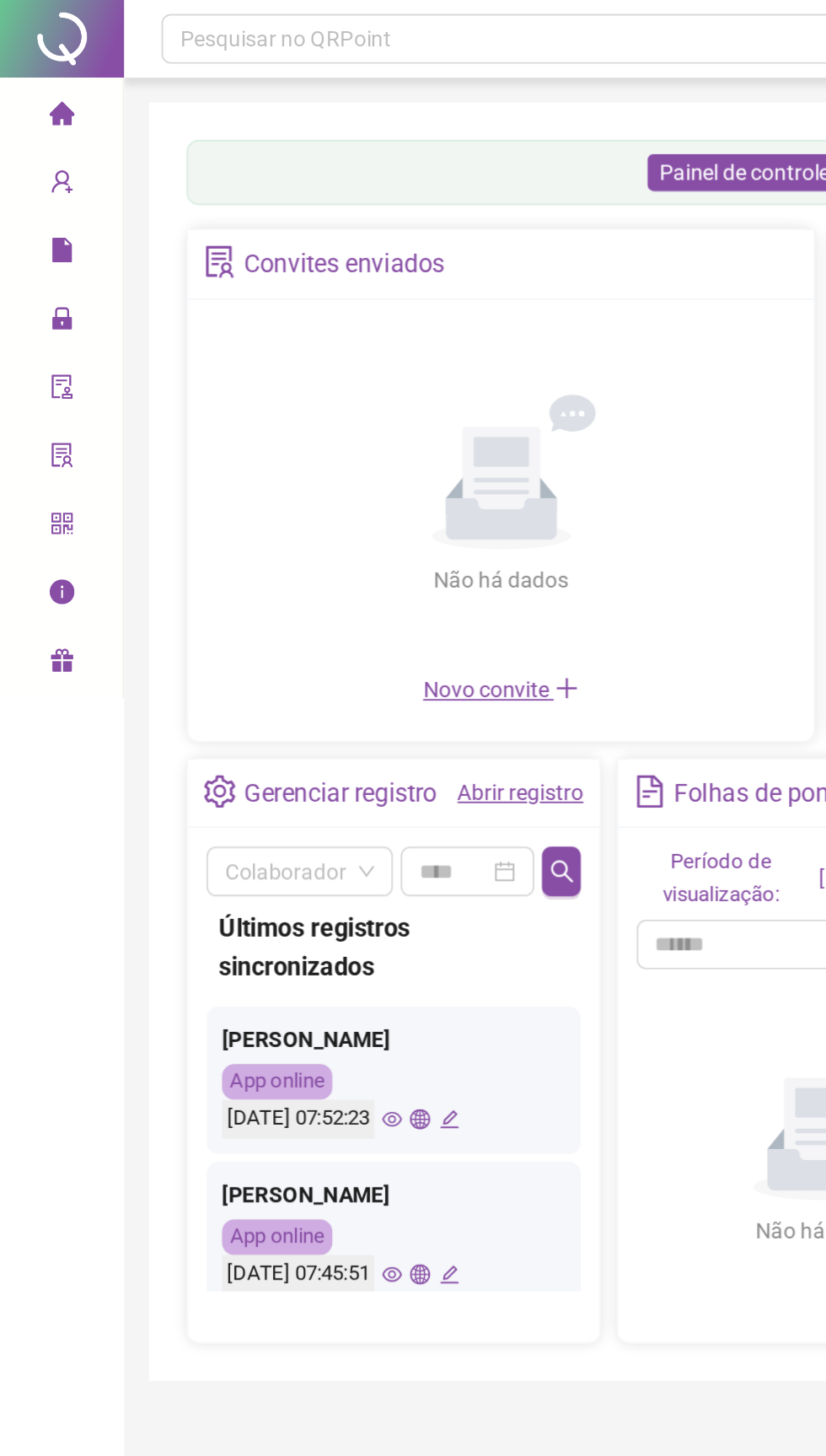
click at [31, 187] on span "lock" at bounding box center [33, 175] width 14 height 34
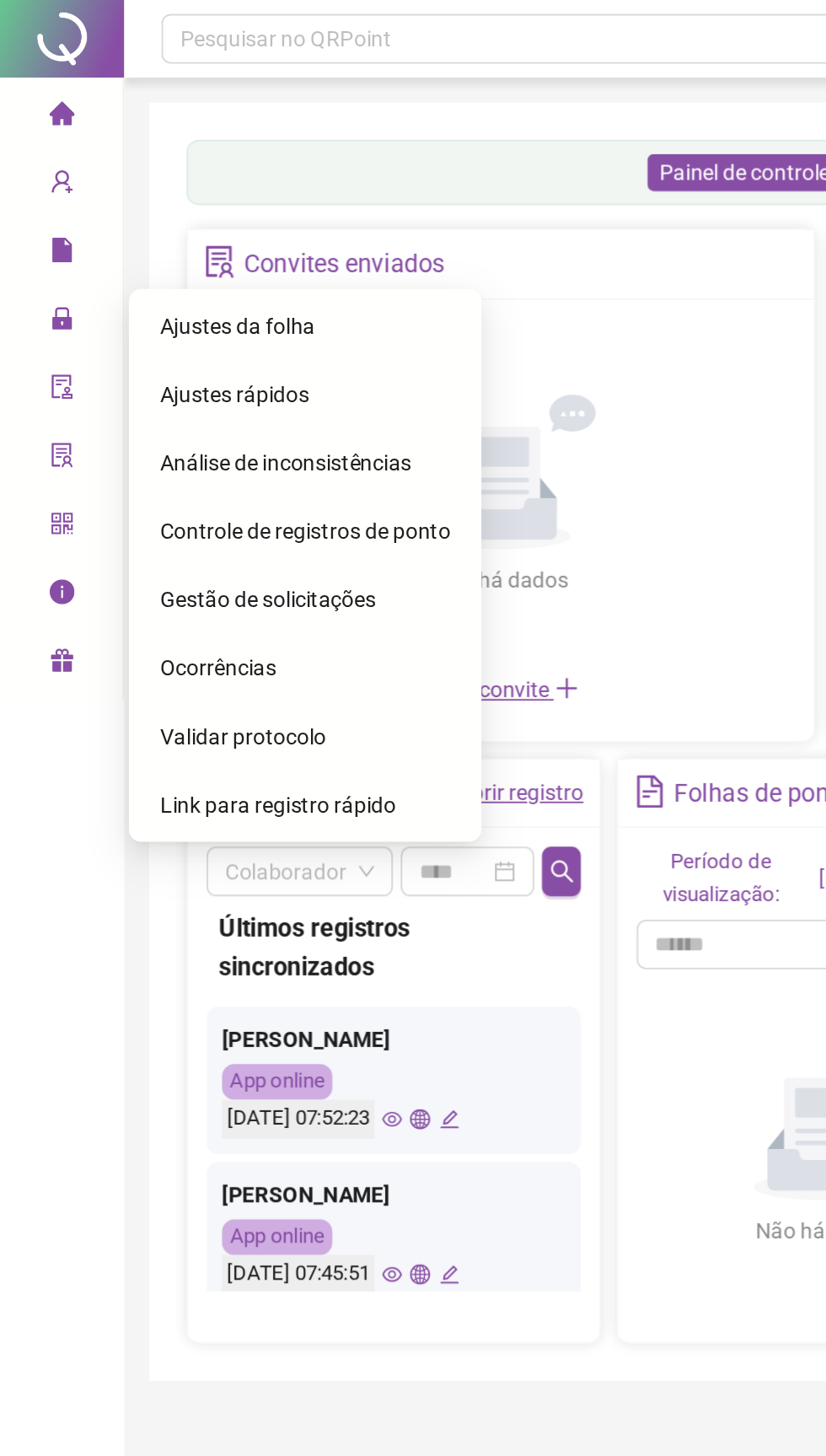
click at [123, 291] on span "Controle de registros de ponto" at bounding box center [166, 288] width 158 height 14
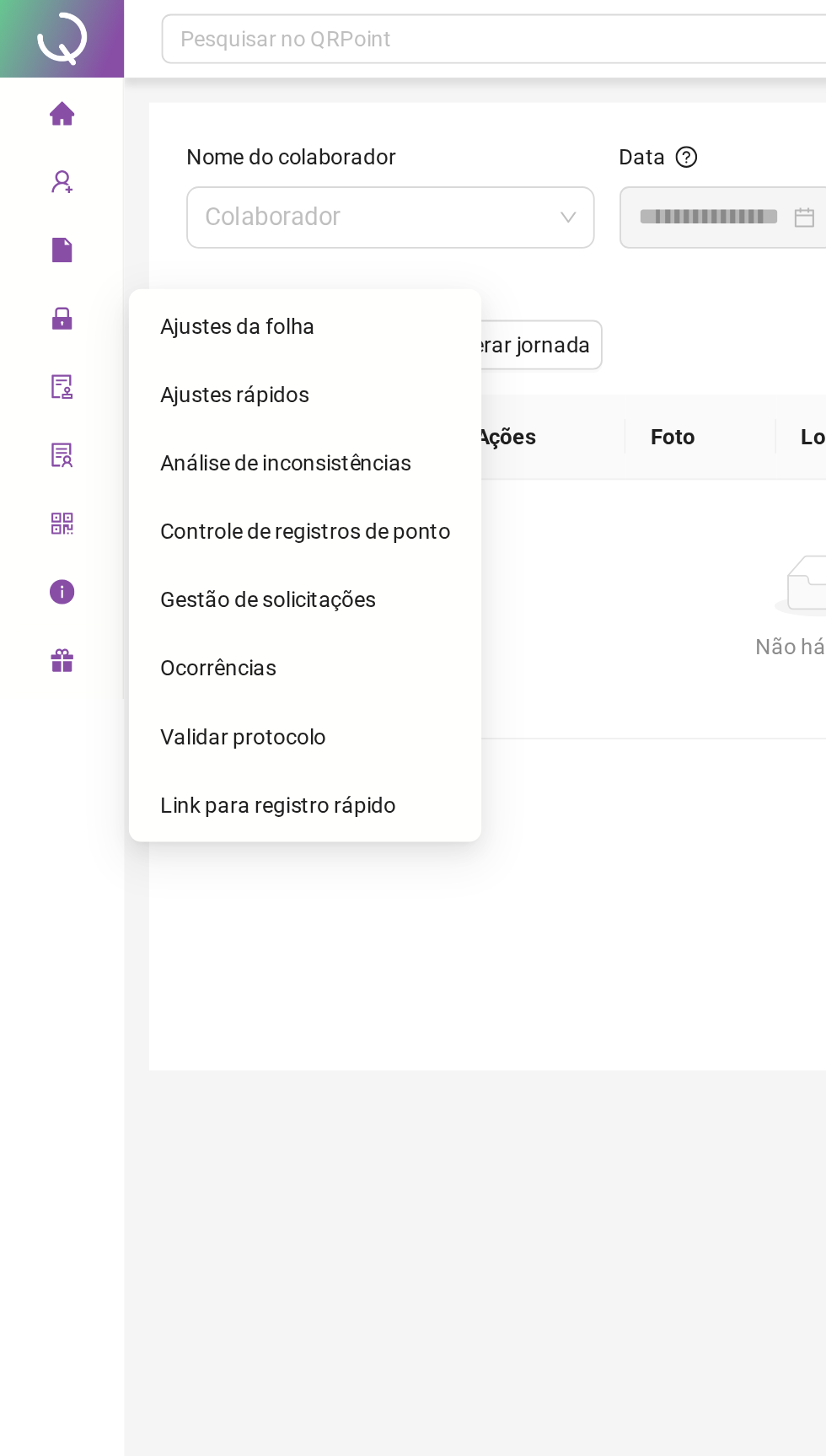
click at [111, 288] on span "Controle de registros de ponto" at bounding box center [166, 288] width 158 height 14
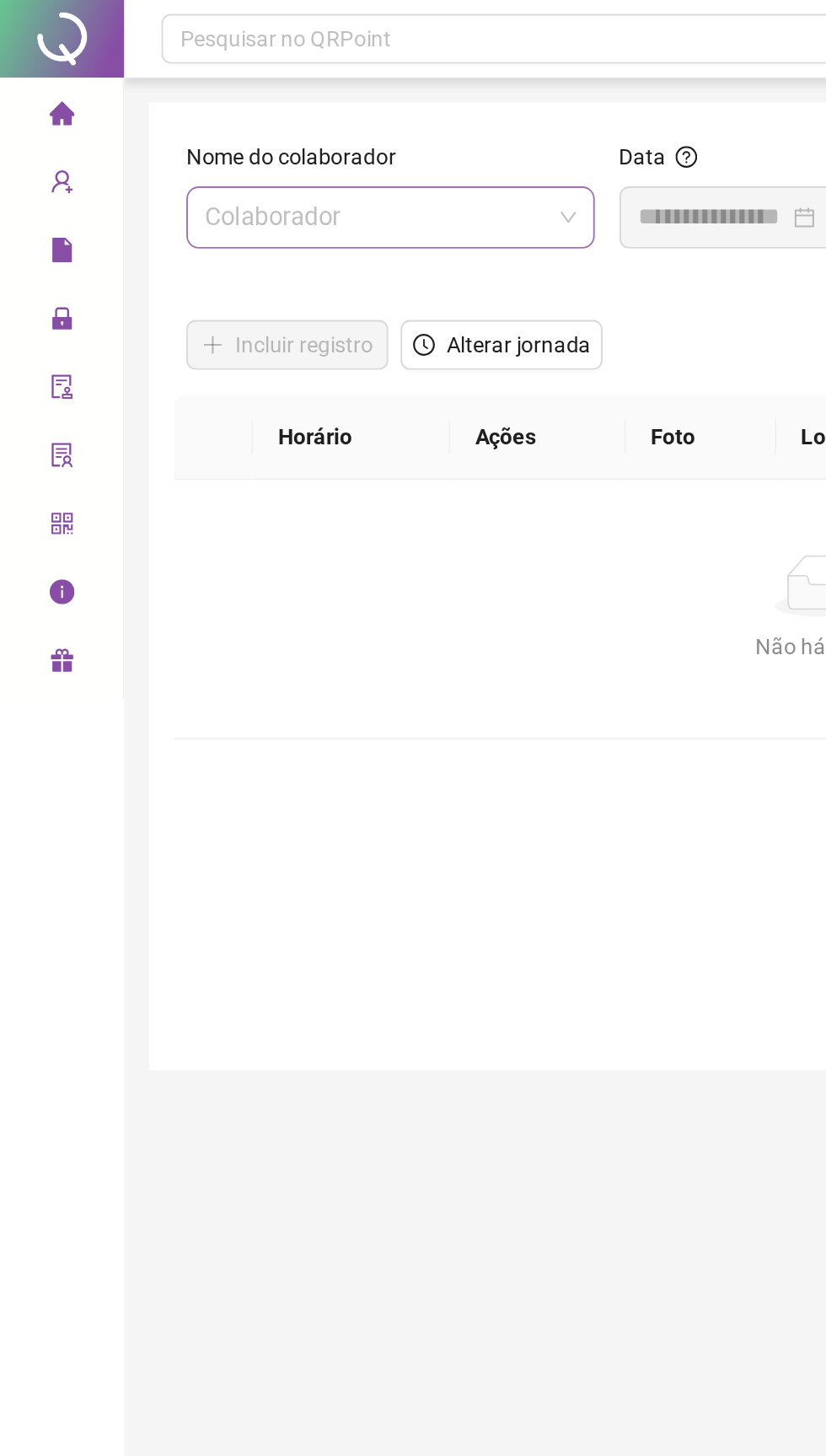
click at [148, 118] on input "search" at bounding box center [204, 118] width 186 height 32
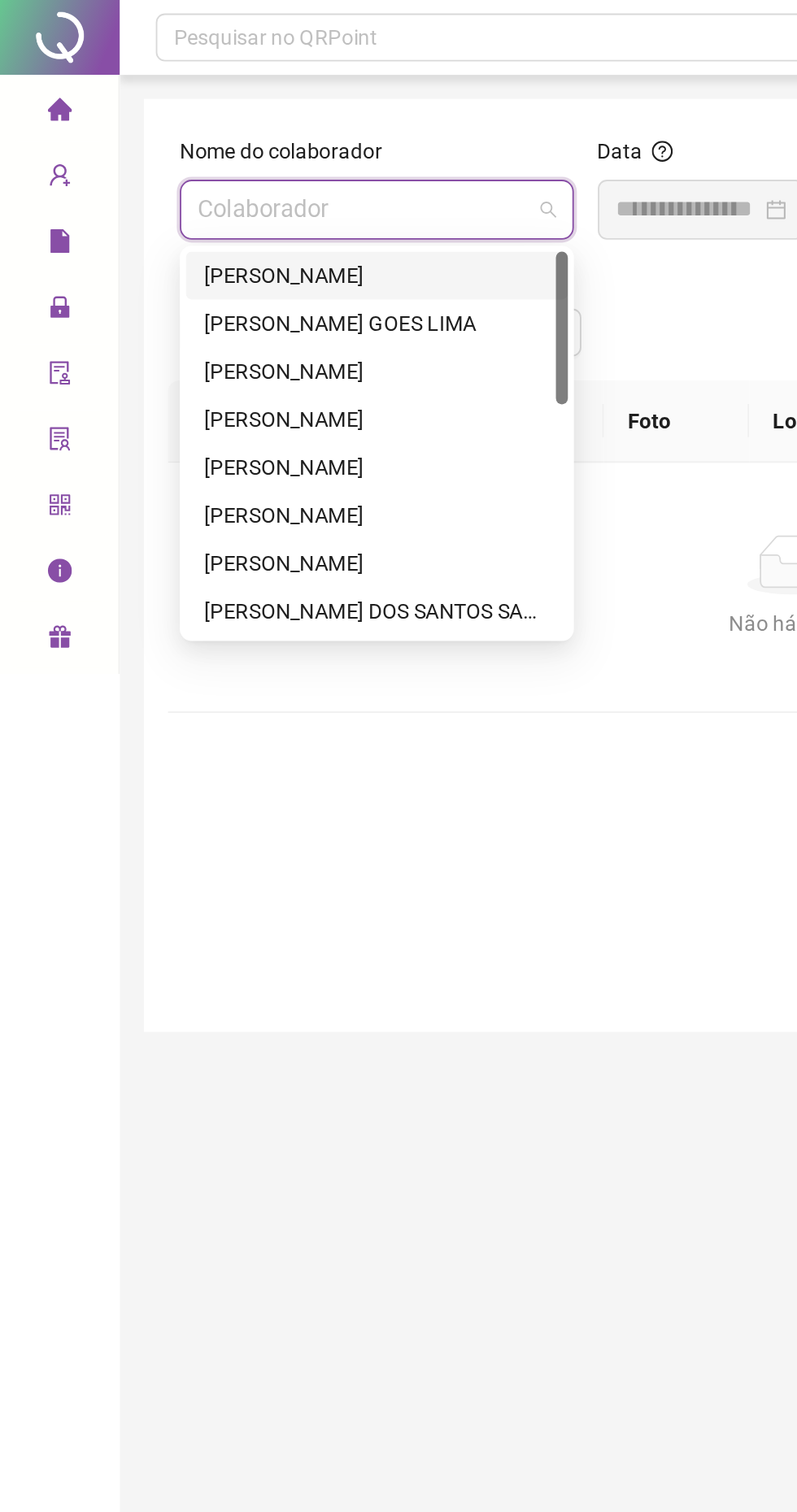
click at [146, 146] on div "[PERSON_NAME]" at bounding box center [205, 150] width 188 height 18
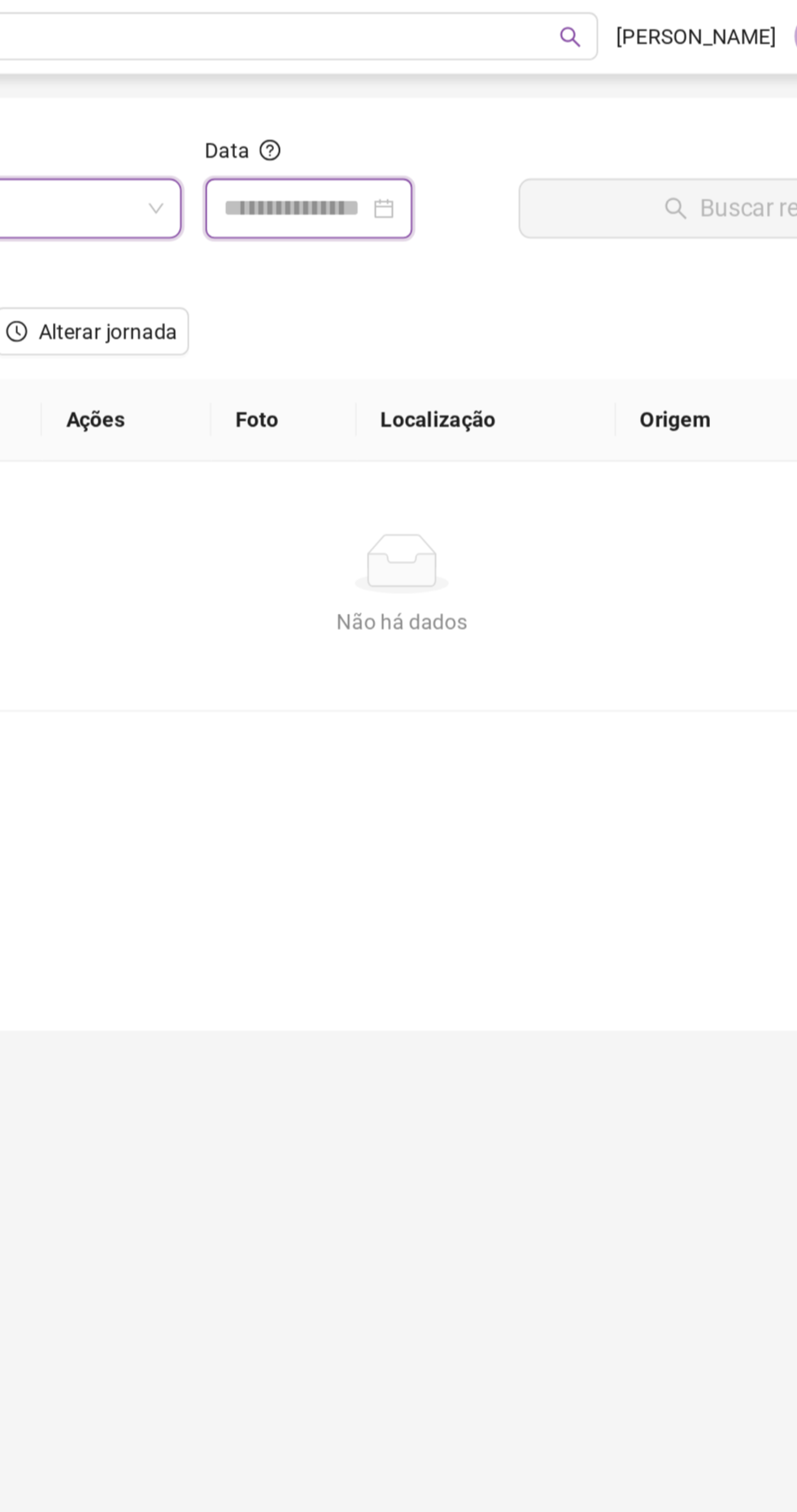
click at [377, 109] on input at bounding box center [373, 114] width 78 height 19
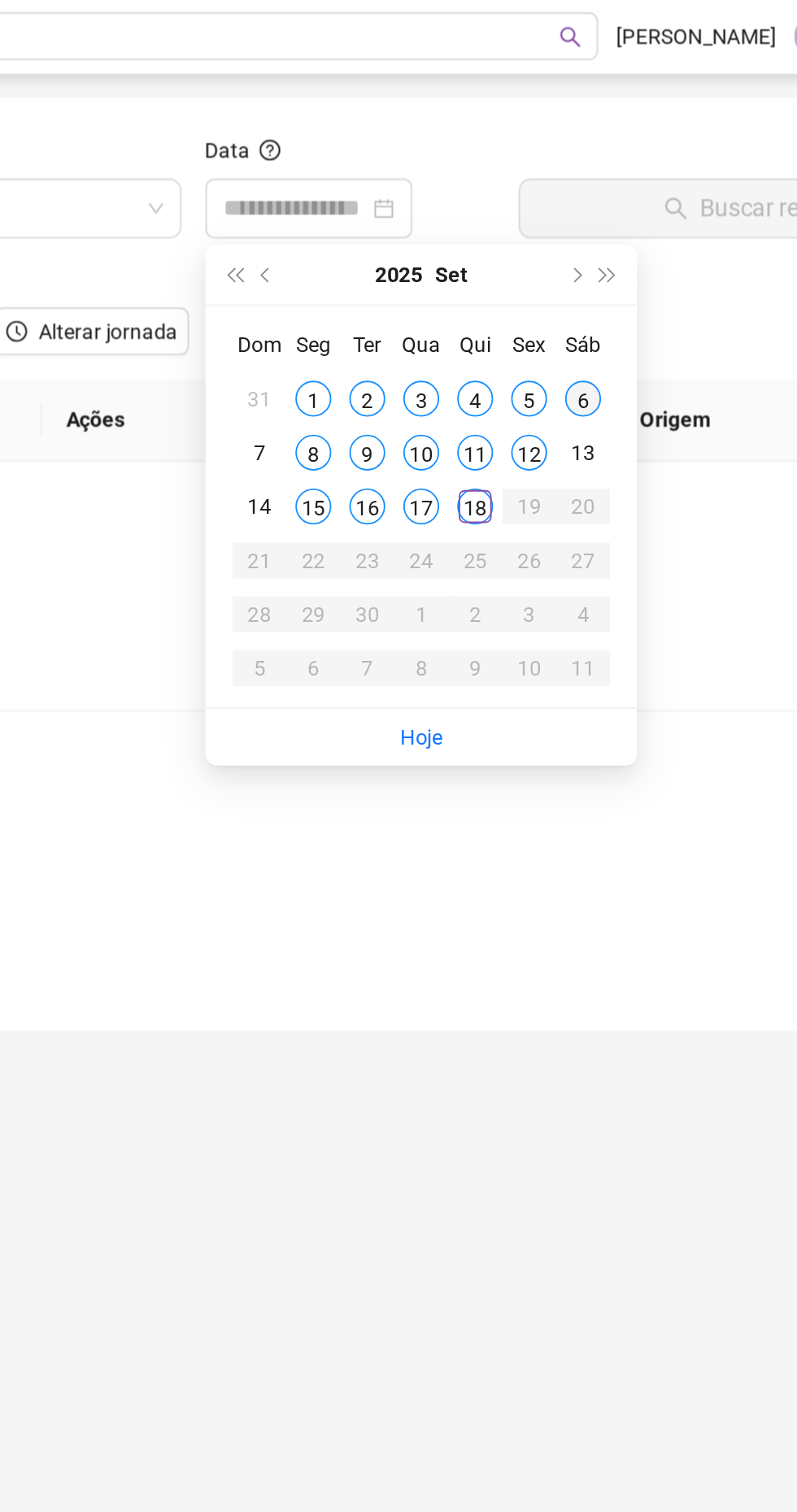
click at [529, 217] on div "6" at bounding box center [530, 217] width 19 height 19
type input "**********"
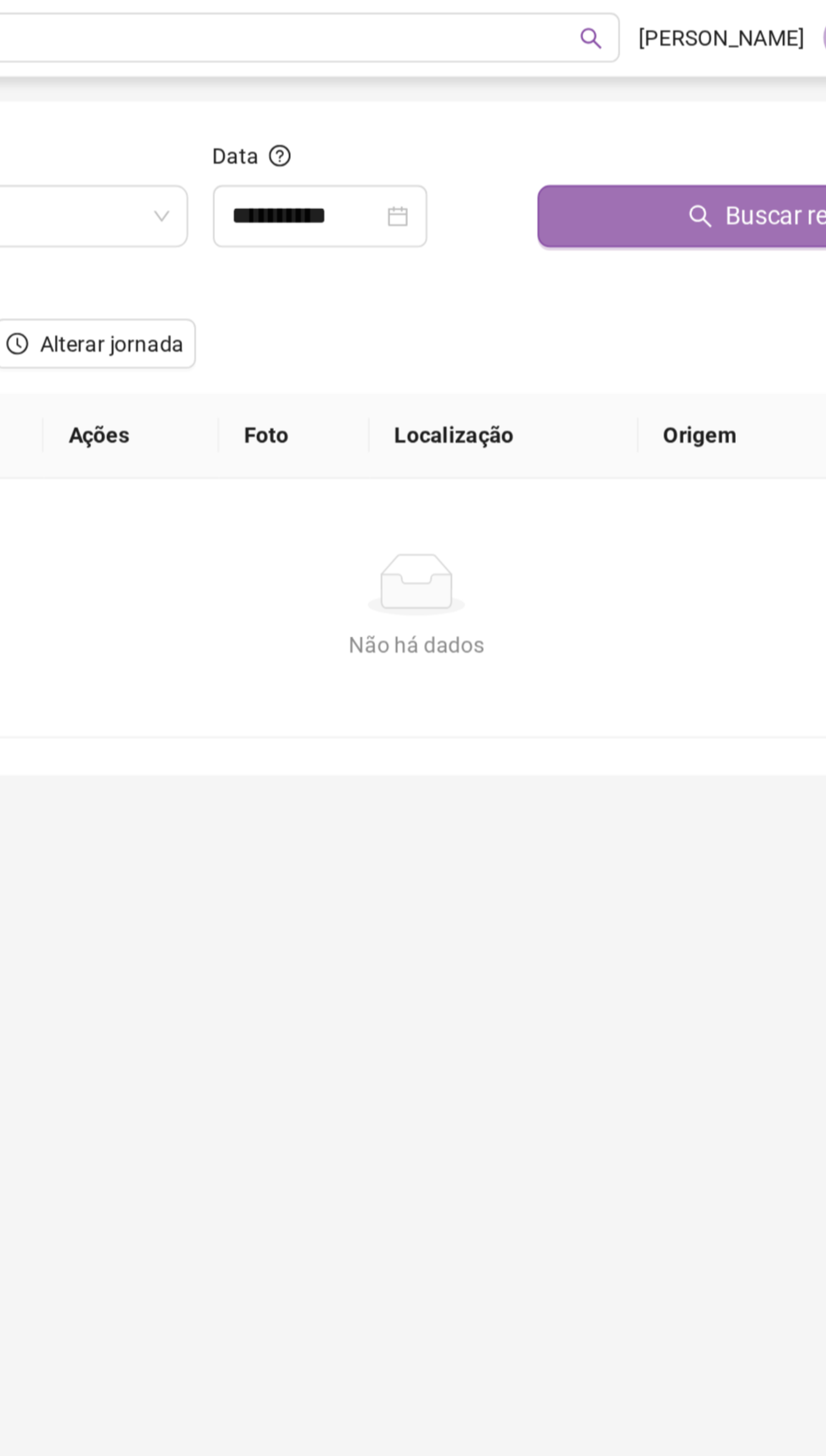
click at [586, 119] on button "Buscar registros" at bounding box center [652, 118] width 280 height 34
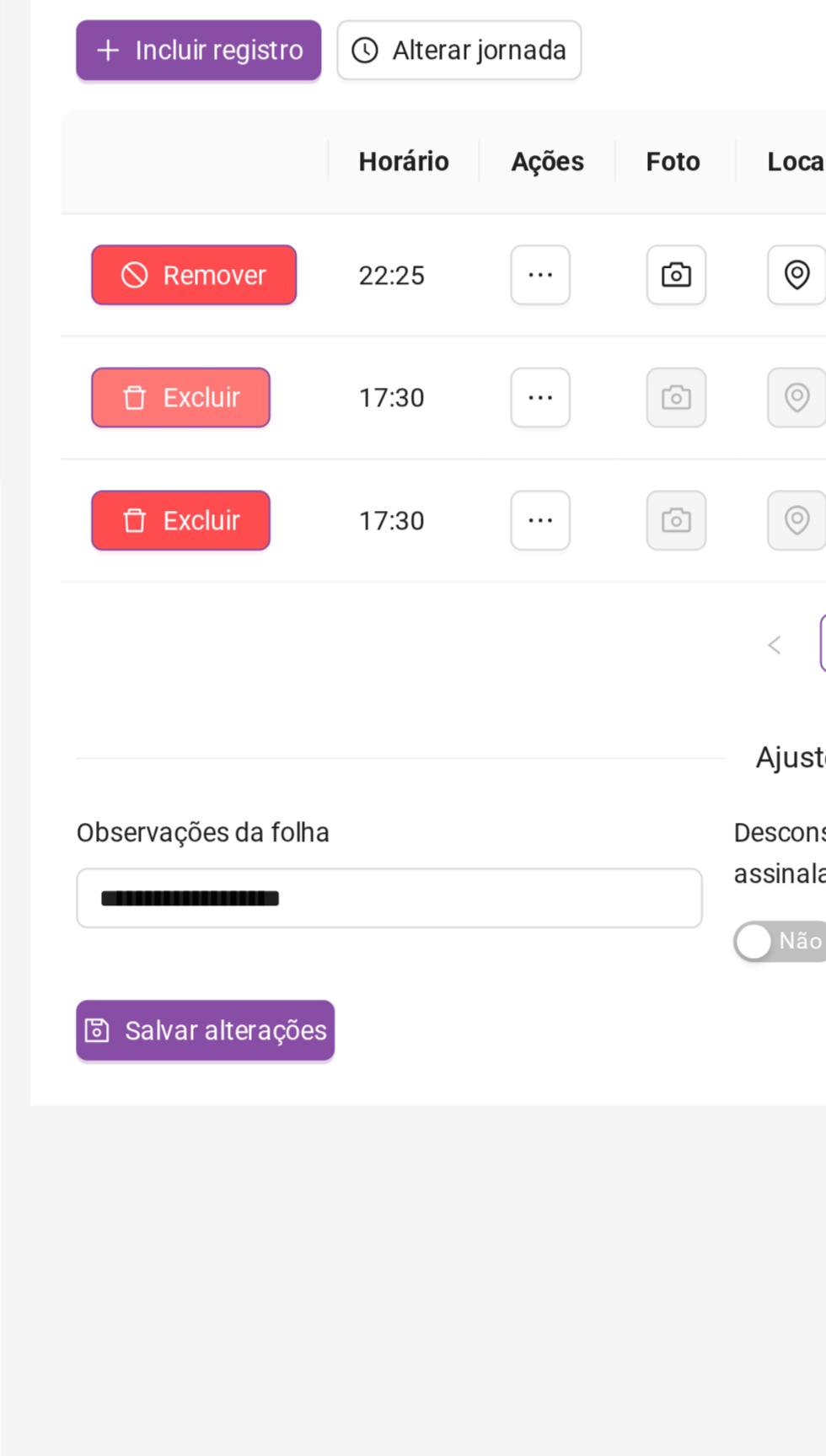
click at [128, 337] on icon "delete" at bounding box center [127, 342] width 12 height 12
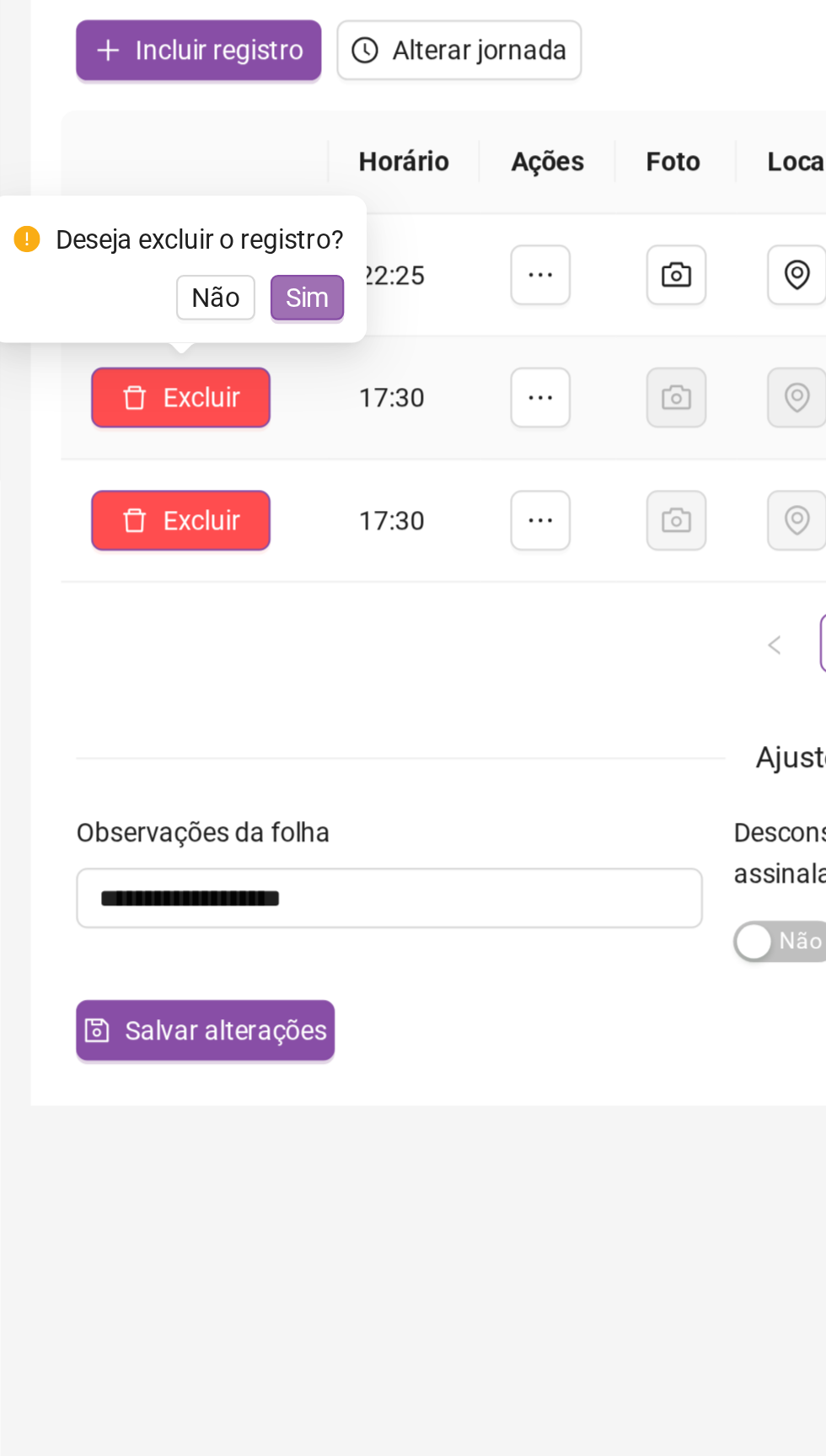
click at [204, 296] on span "Sim" at bounding box center [204, 297] width 19 height 18
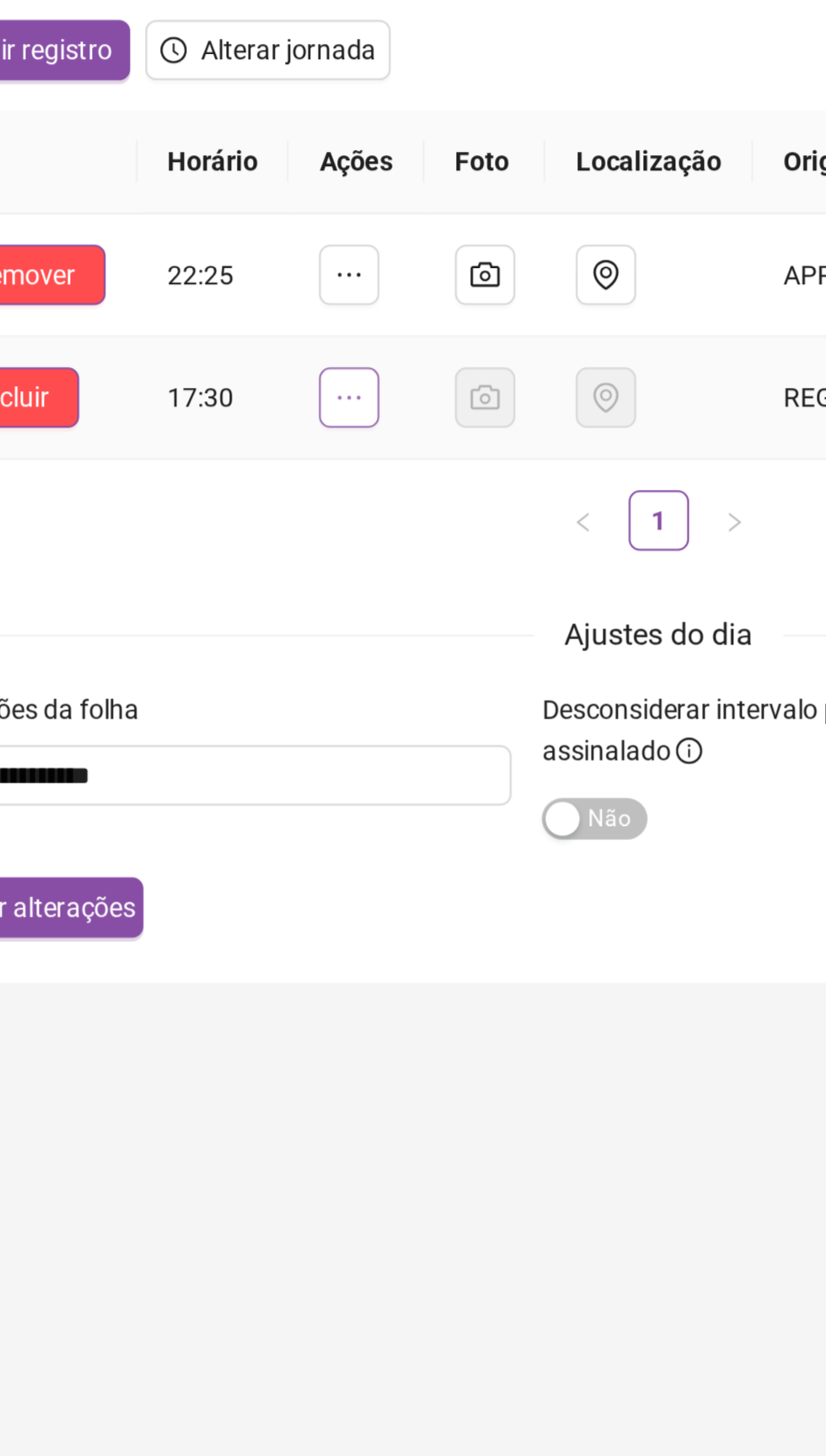
click at [311, 342] on icon "ellipsis" at bounding box center [308, 342] width 14 height 14
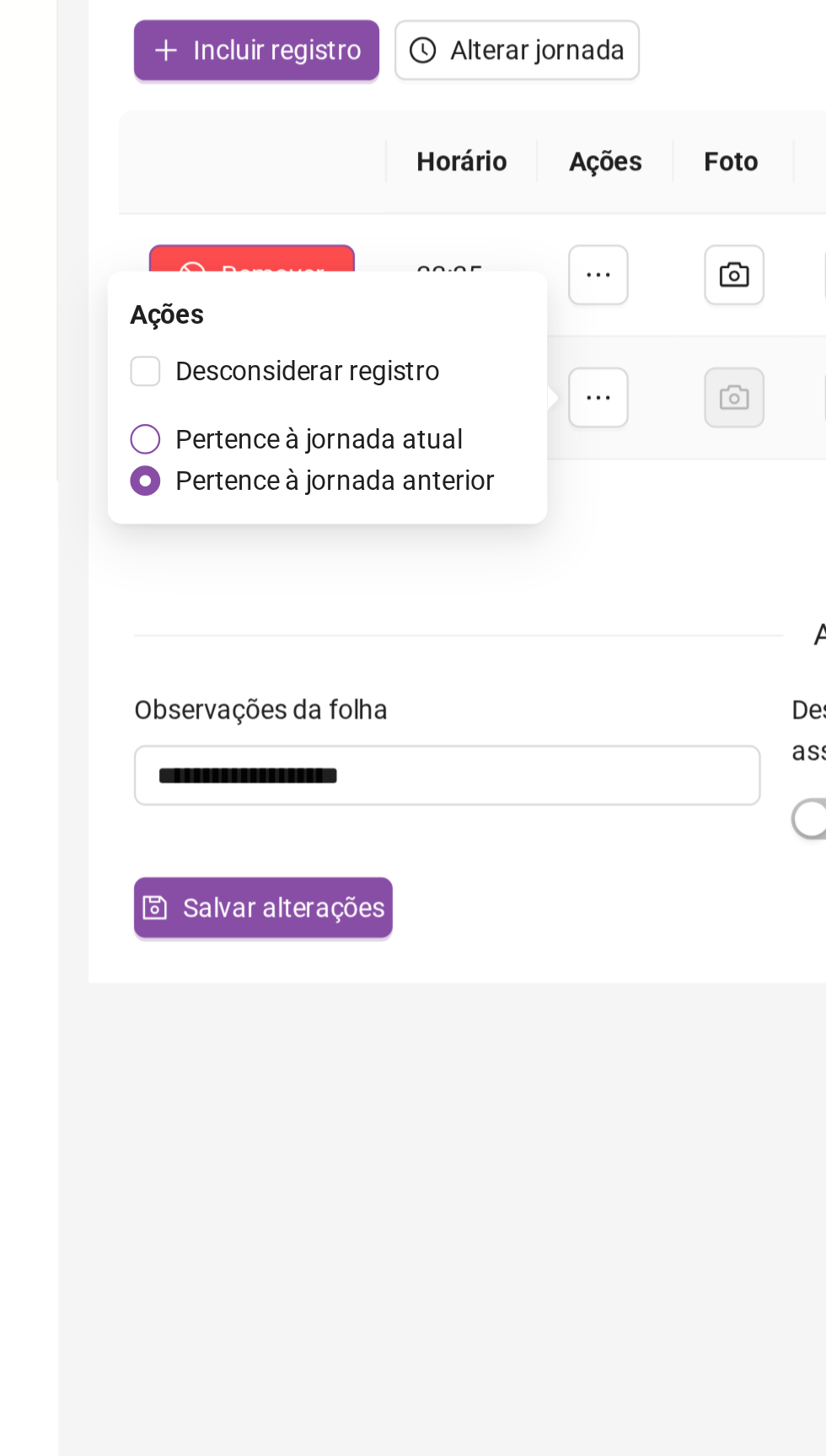
click at [160, 357] on span "Pertence à jornada atual" at bounding box center [184, 361] width 128 height 14
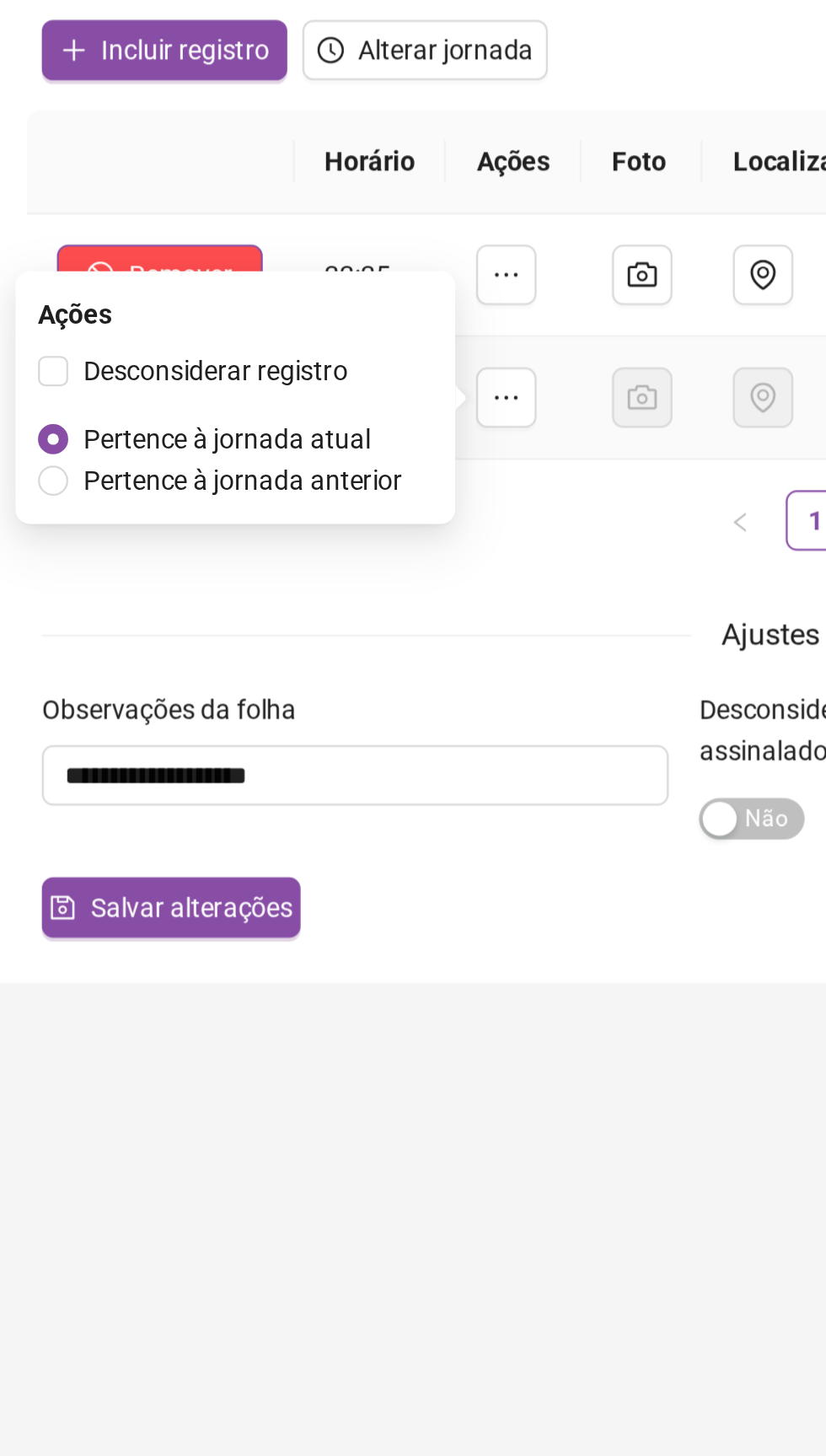
click at [223, 449] on div "Ajustes do dia" at bounding box center [446, 448] width 691 height 21
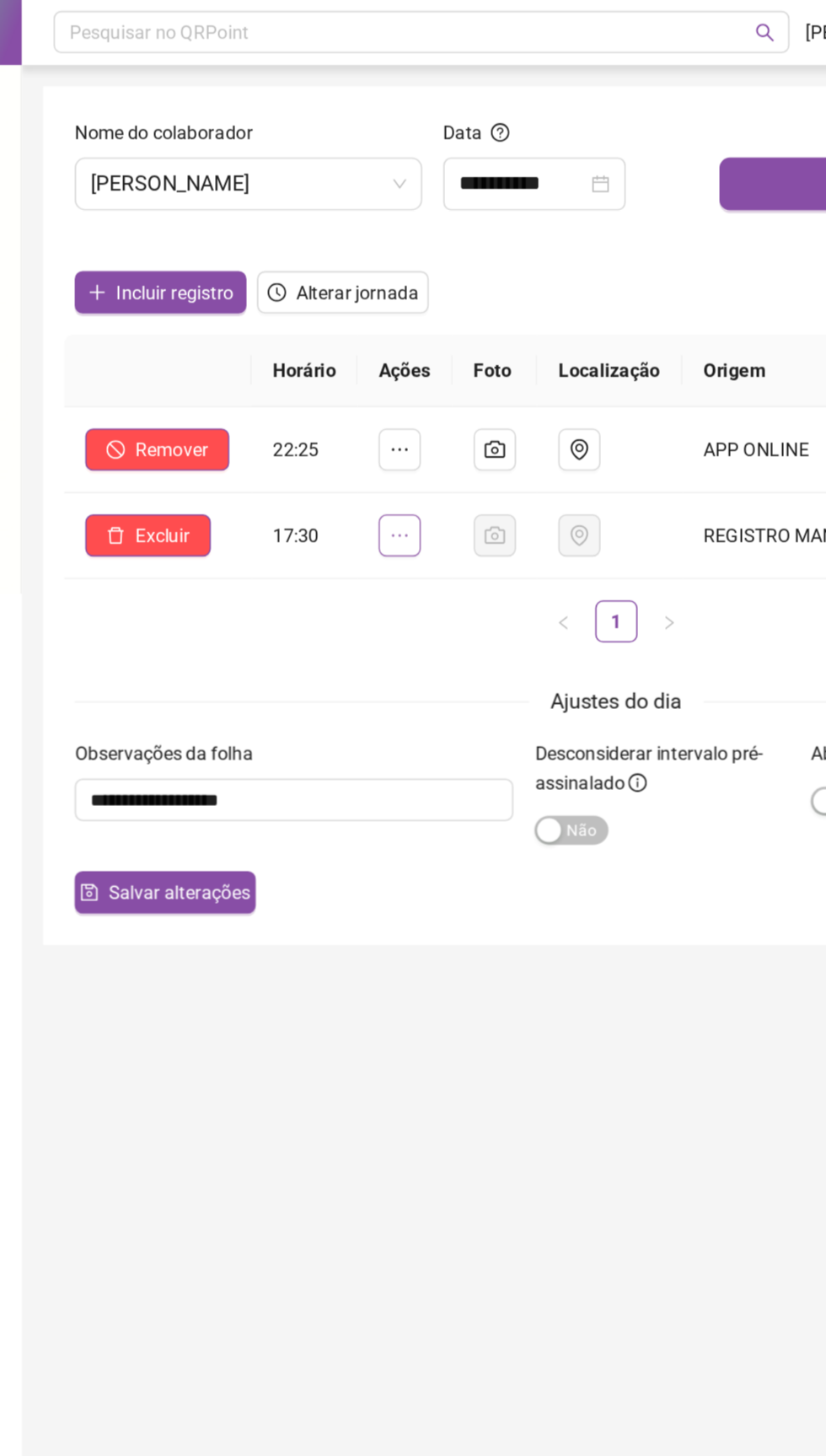
click at [312, 344] on icon "ellipsis" at bounding box center [308, 342] width 14 height 14
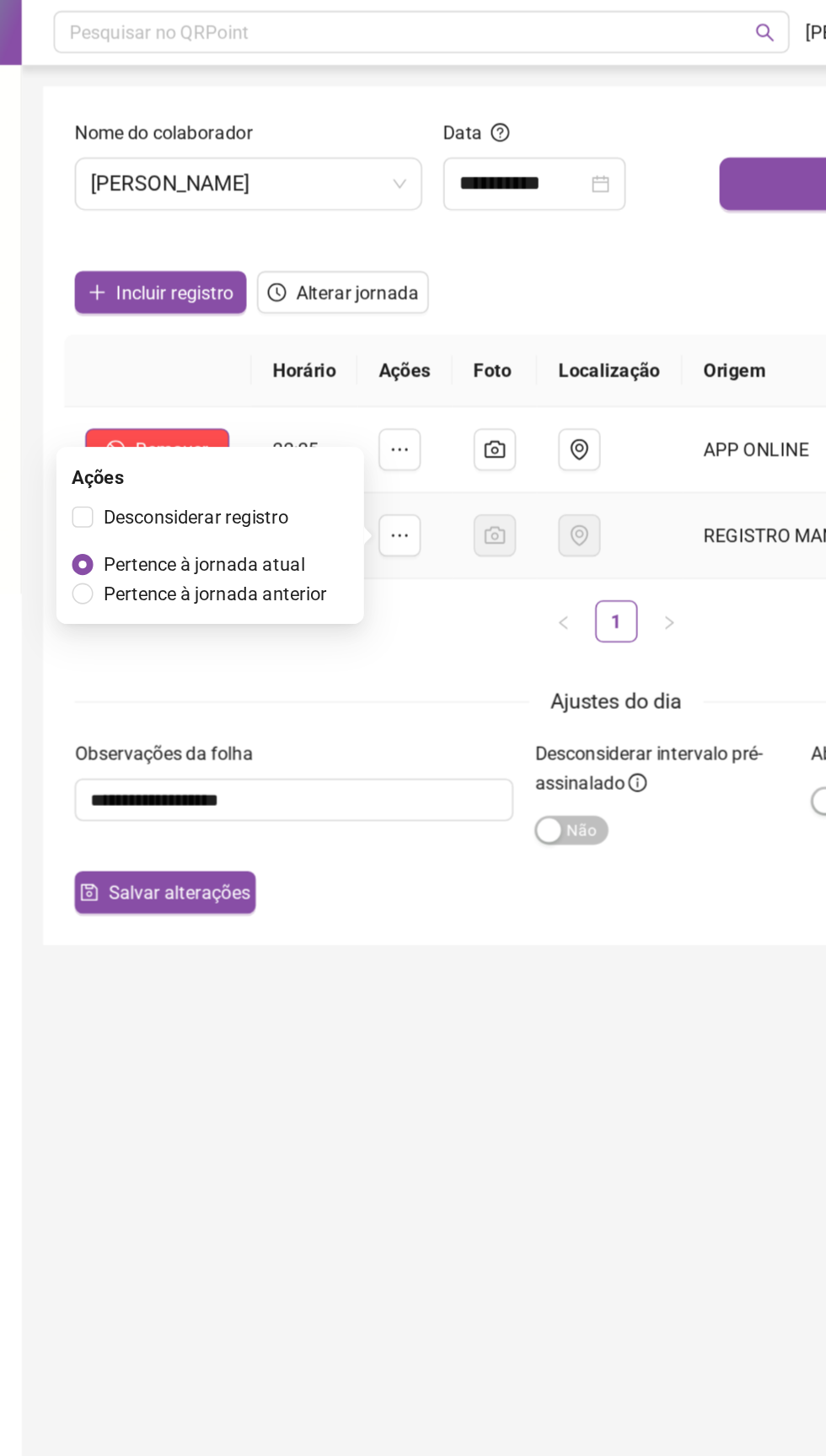
click at [183, 444] on div "Ajustes do dia" at bounding box center [446, 448] width 691 height 21
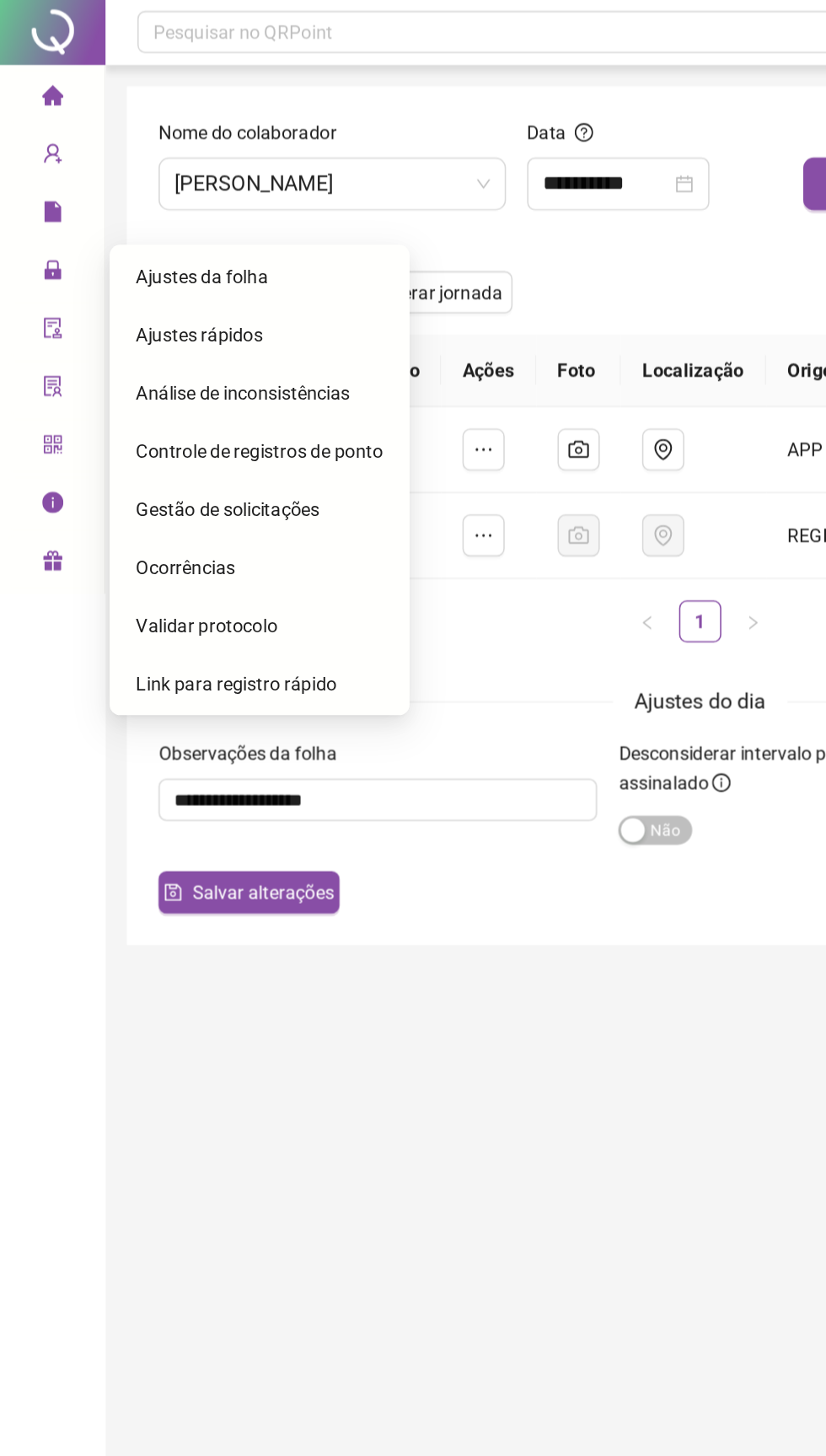
click at [116, 182] on span "Ajustes da folha" at bounding box center [129, 176] width 84 height 14
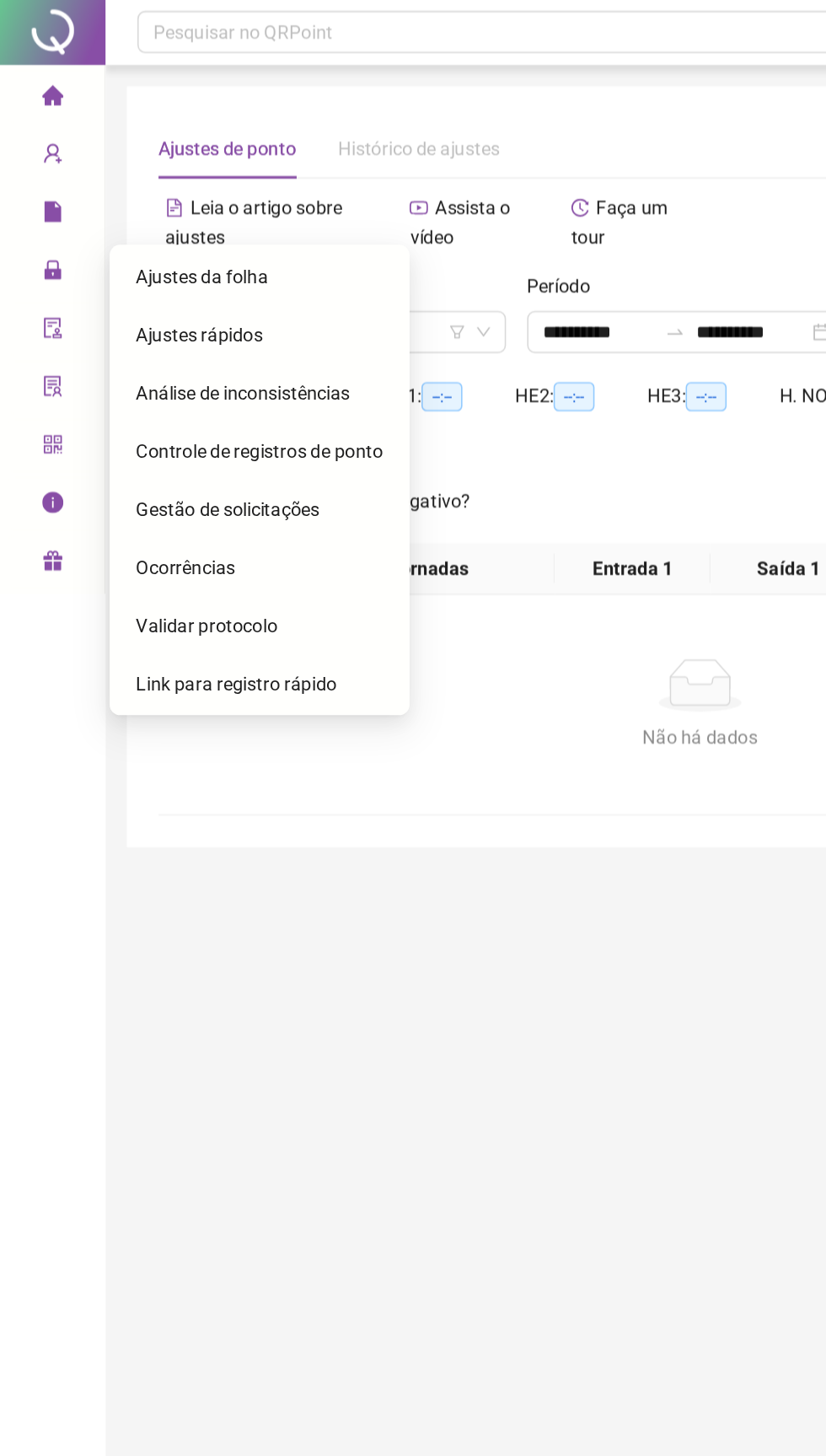
click at [114, 176] on span "Ajustes da folha" at bounding box center [129, 176] width 84 height 14
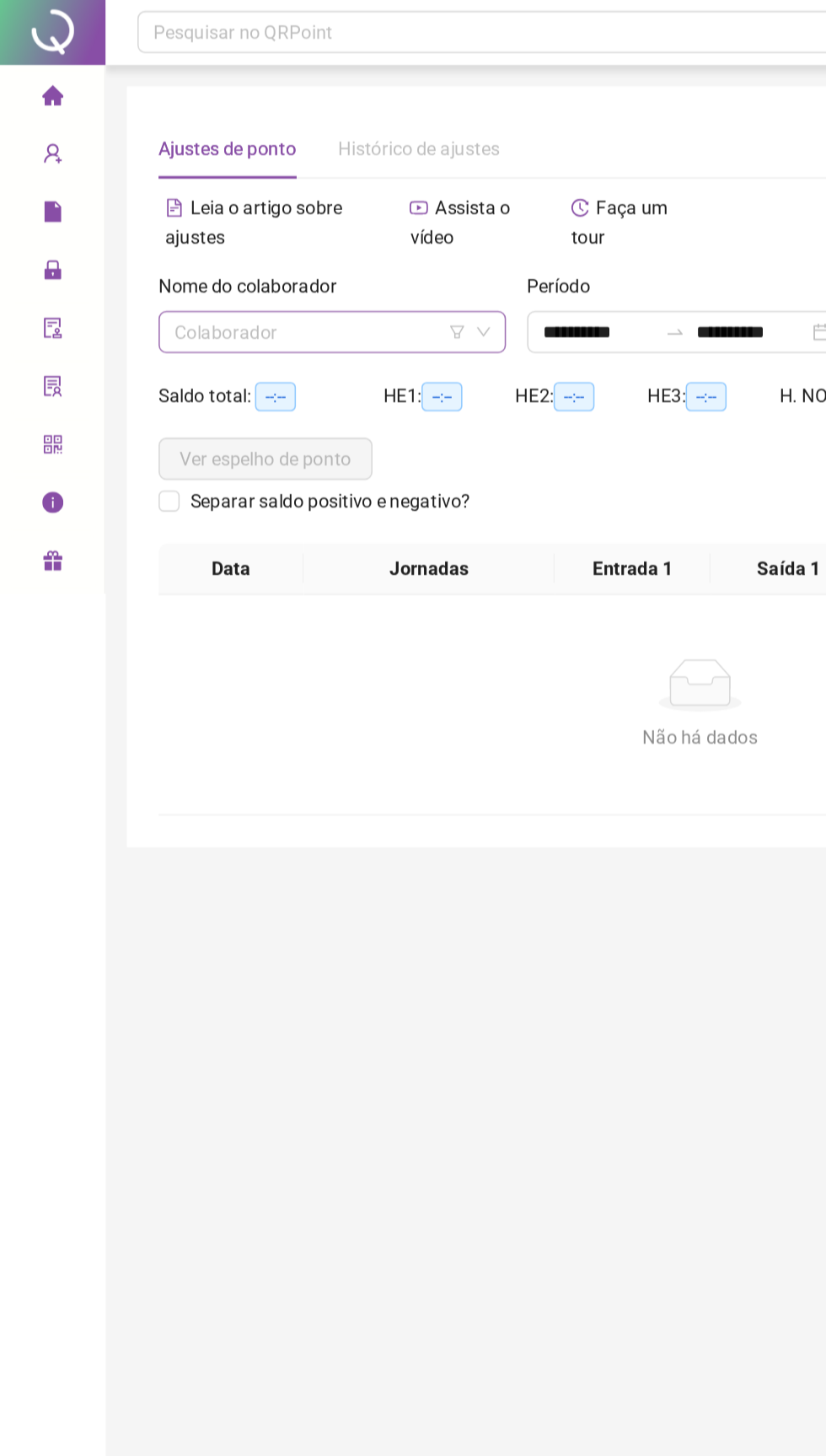
click at [142, 218] on input "search" at bounding box center [204, 213] width 186 height 26
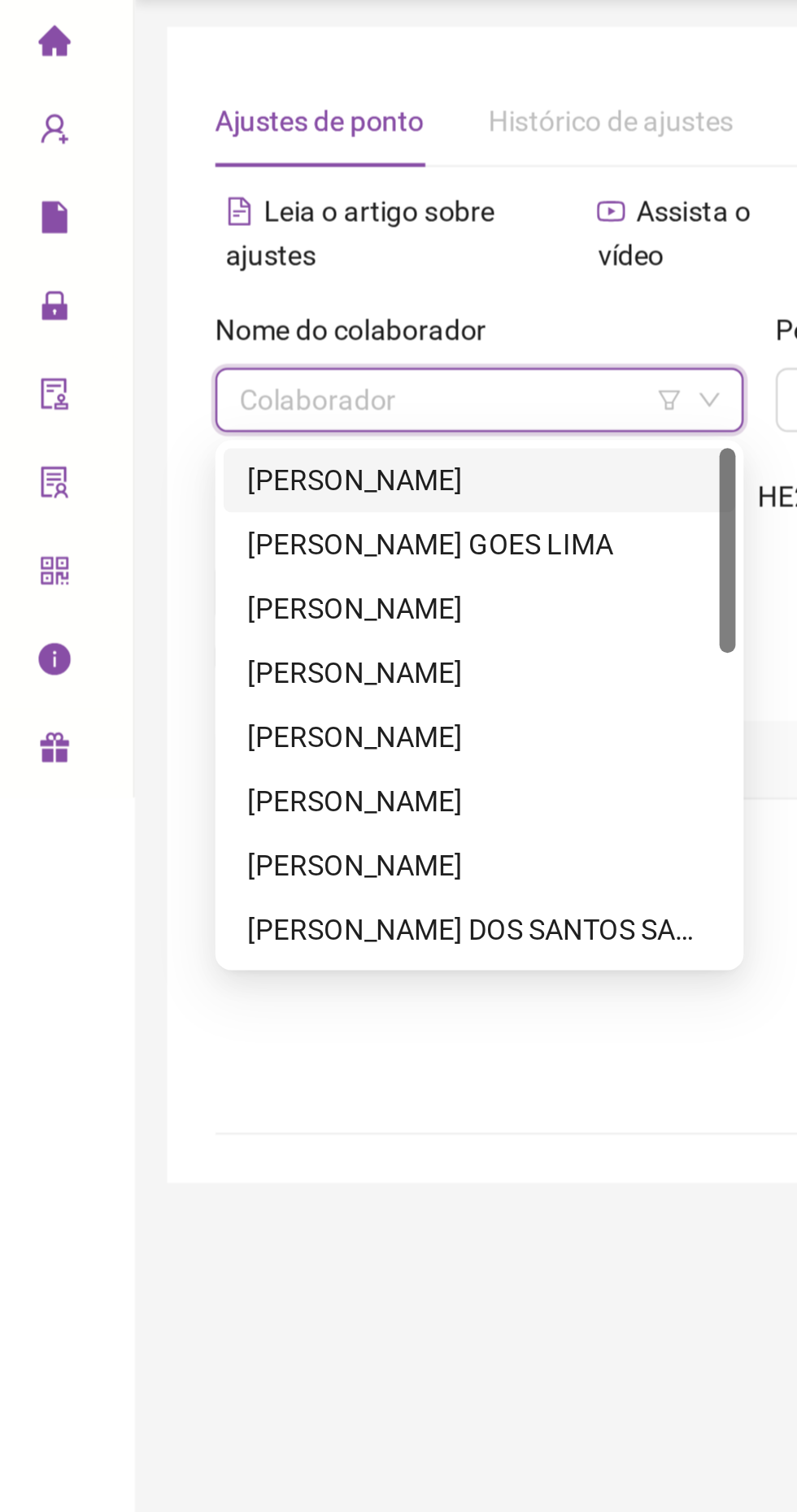
click at [134, 239] on div "[PERSON_NAME]" at bounding box center [205, 237] width 188 height 18
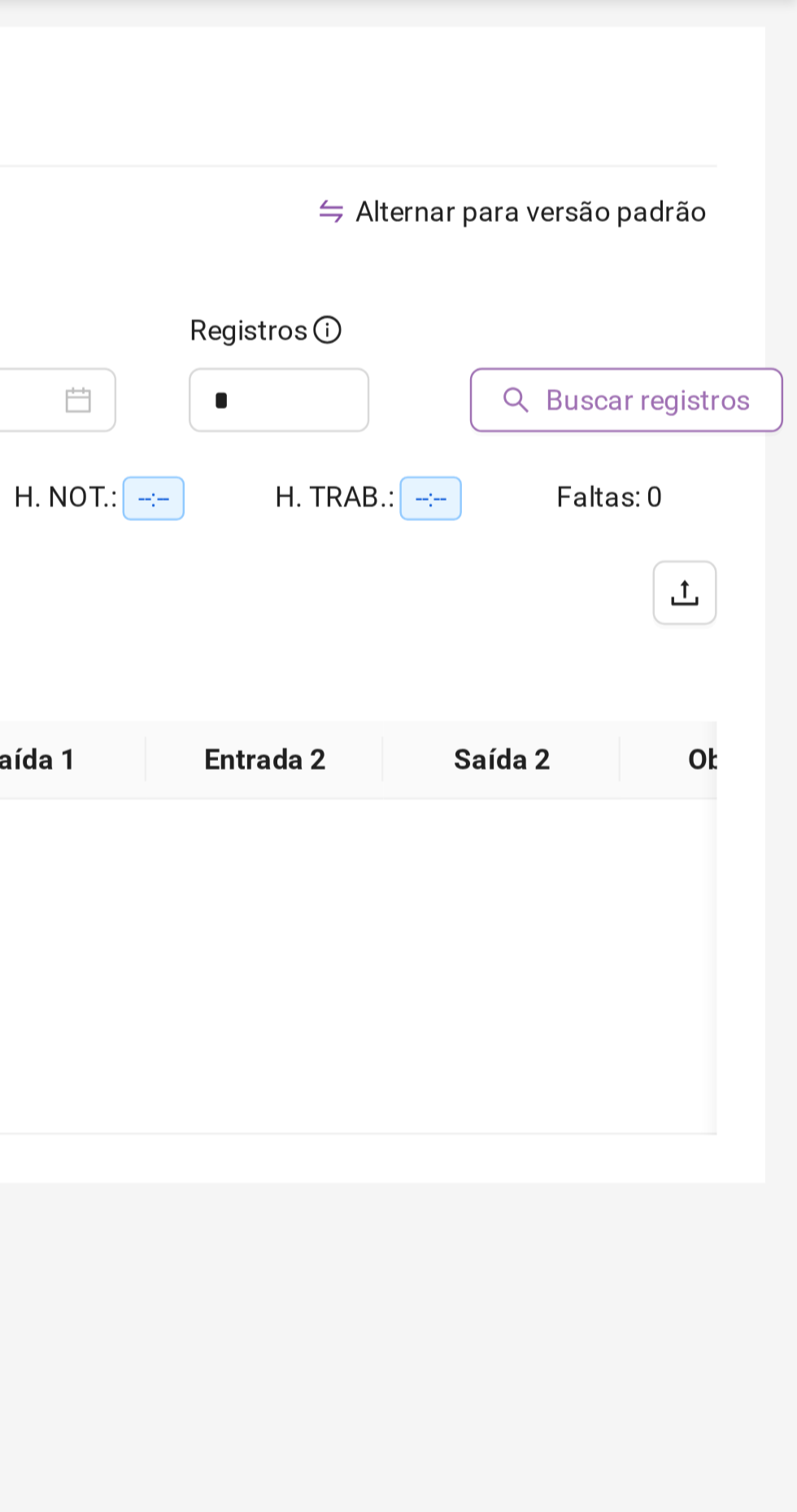
click at [717, 204] on span "Buscar registros" at bounding box center [737, 204] width 83 height 18
